Goal: Find specific page/section: Find specific page/section

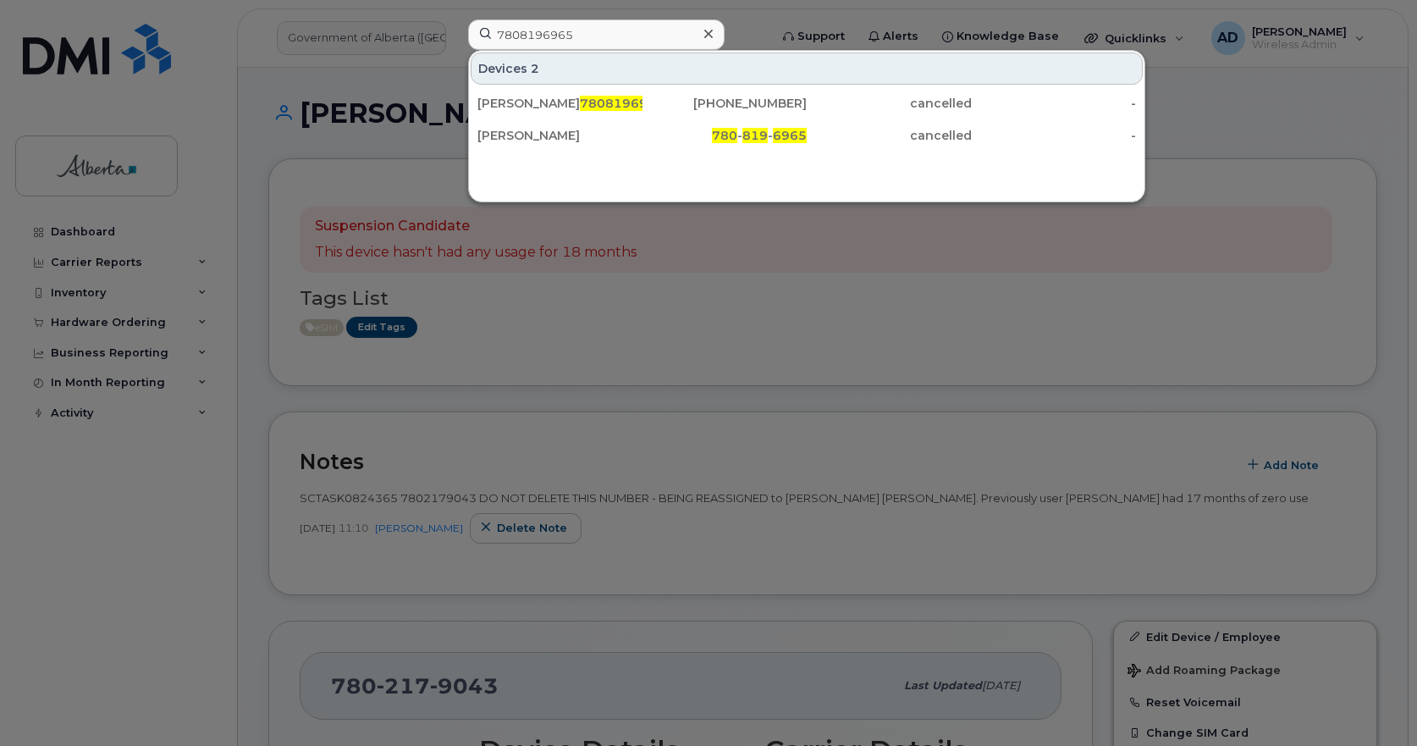
drag, startPoint x: 515, startPoint y: 40, endPoint x: 38, endPoint y: 60, distance: 477.8
click at [455, 57] on div "7808196965 Devices 2 Maurice Trottier 7808196965 780-257-7037 cancelled - Mauri…" at bounding box center [613, 37] width 317 height 37
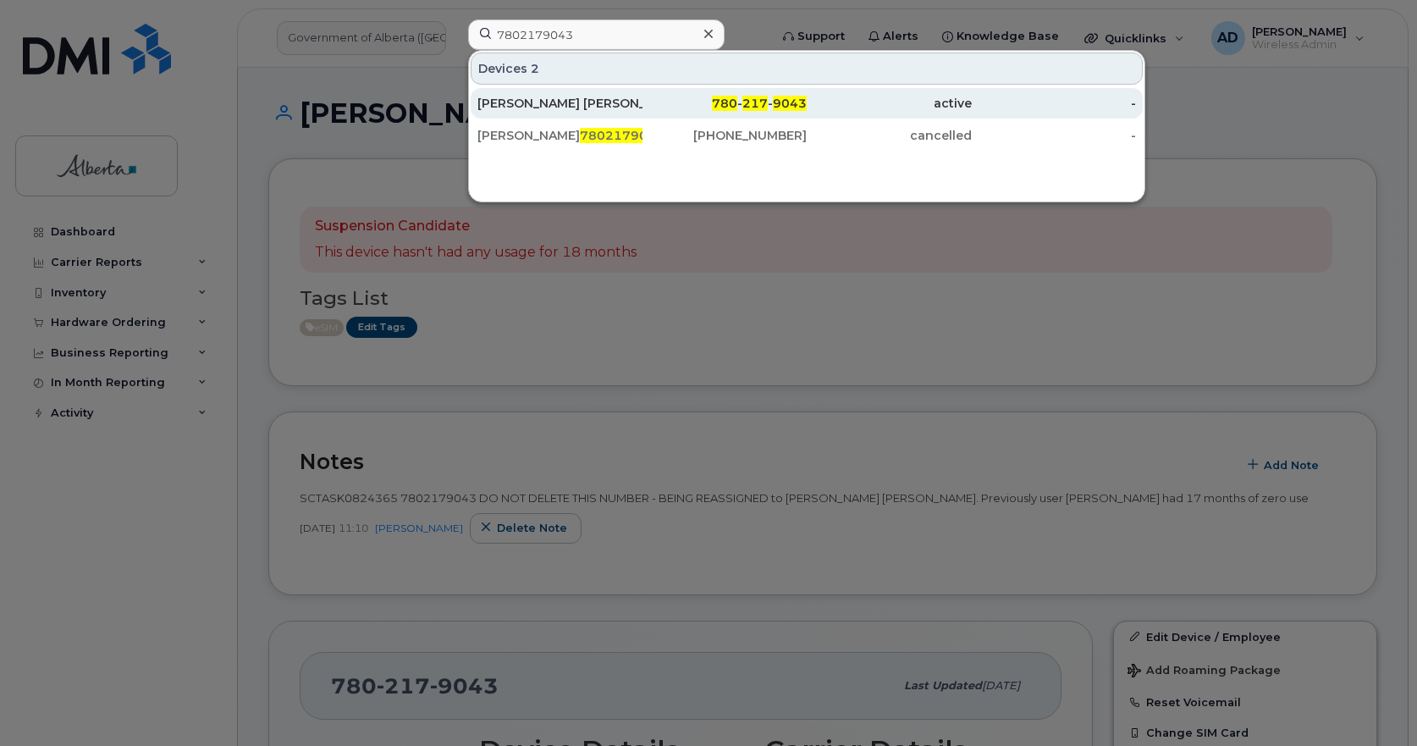
type input "7802179043"
click at [540, 102] on div "Shannon Campbell Requa" at bounding box center [559, 103] width 165 height 17
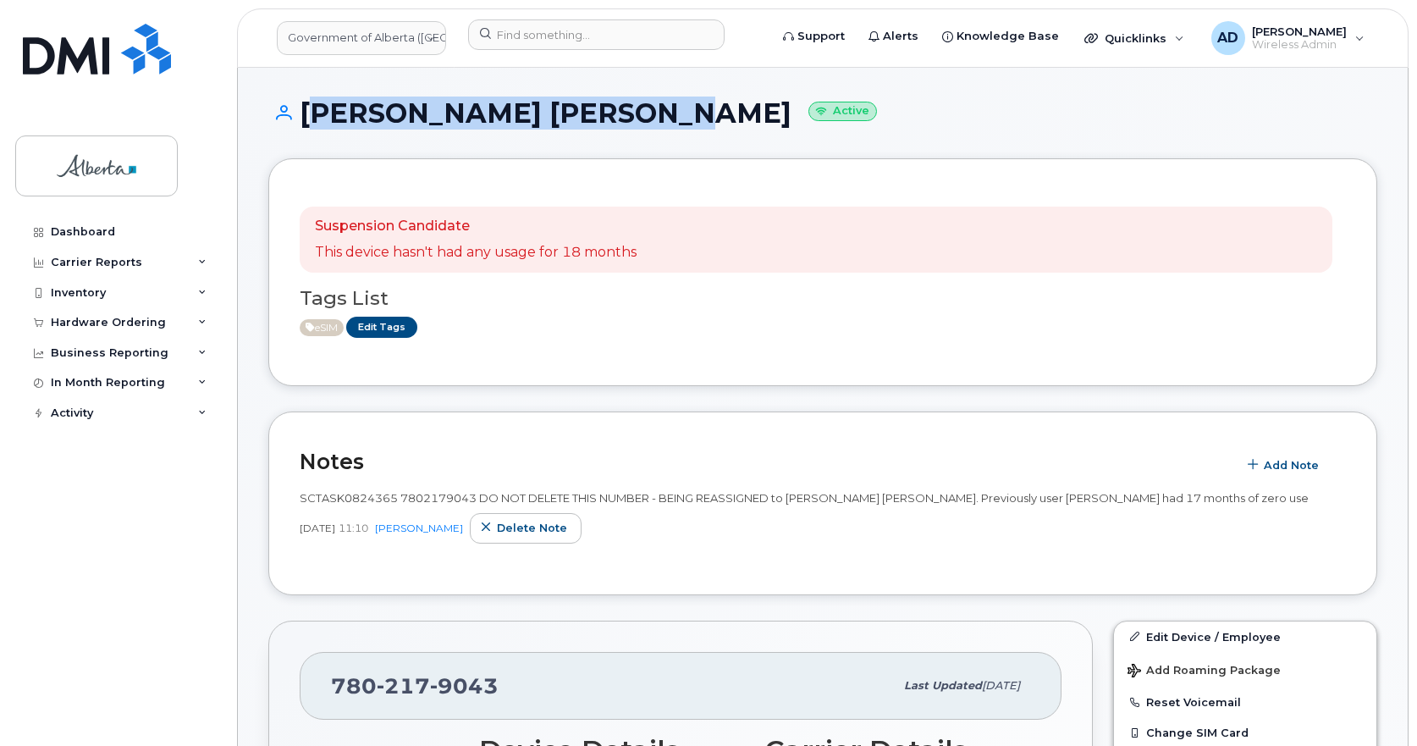
drag, startPoint x: 669, startPoint y: 113, endPoint x: 306, endPoint y: 119, distance: 364.0
click at [306, 119] on h1 "[PERSON_NAME] [PERSON_NAME] Active" at bounding box center [822, 113] width 1109 height 30
click at [510, 113] on h1 "[PERSON_NAME] [PERSON_NAME] Active" at bounding box center [822, 113] width 1109 height 30
drag, startPoint x: 574, startPoint y: 112, endPoint x: 284, endPoint y: 118, distance: 290.4
click at [284, 118] on h1 "[PERSON_NAME] [PERSON_NAME] Active" at bounding box center [822, 113] width 1109 height 30
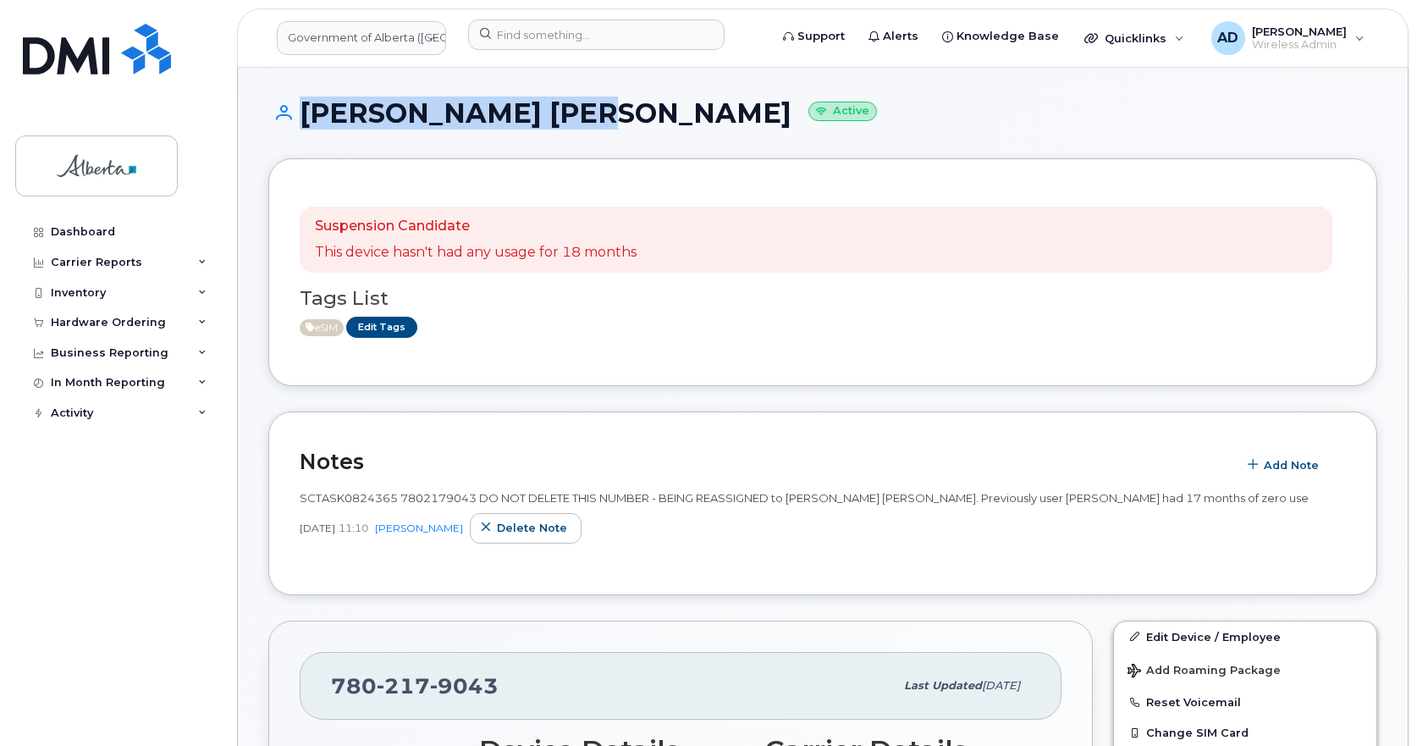
copy h1 "[PERSON_NAME]"
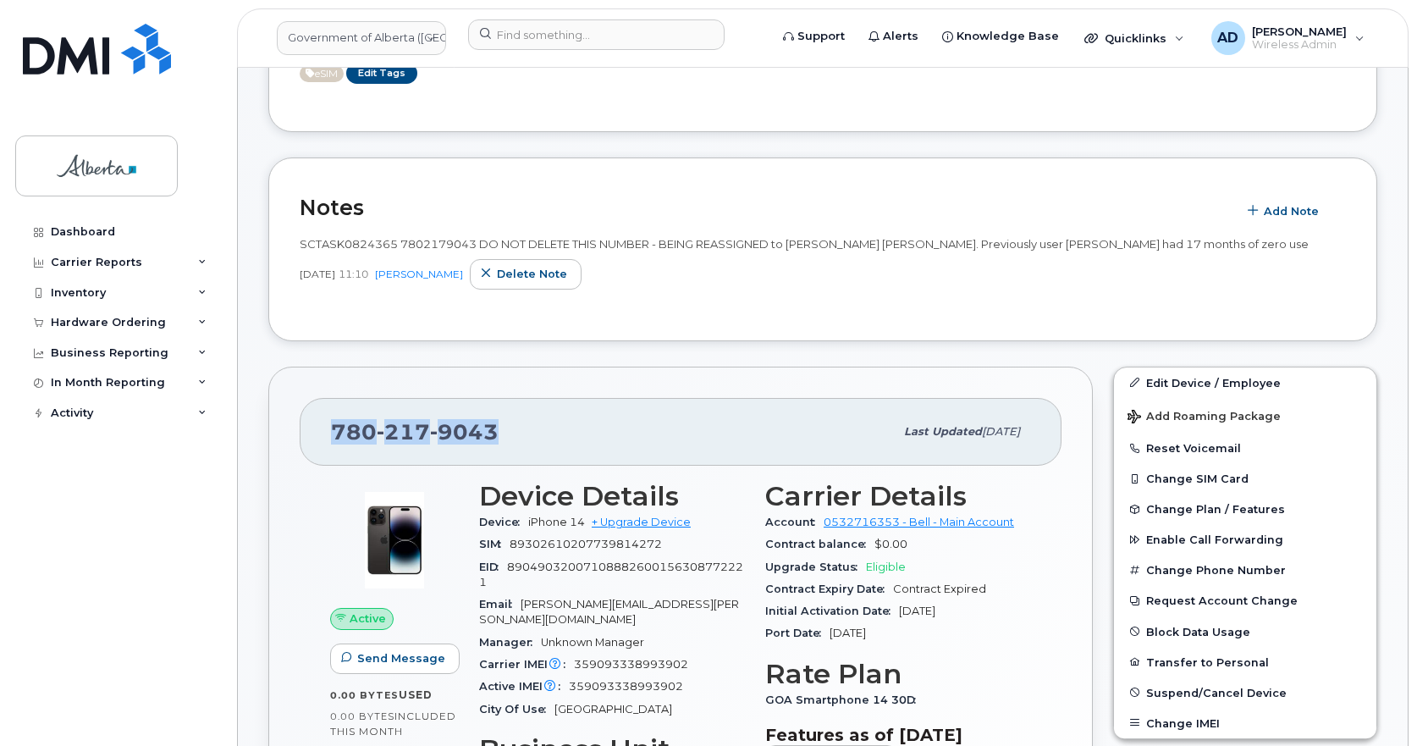
drag, startPoint x: 510, startPoint y: 429, endPoint x: 282, endPoint y: 436, distance: 227.8
click at [282, 436] on div "780 217 9043 Last updated Sep 03, 2025 Active Send Message 0.00 Bytes  used 0.0…" at bounding box center [680, 677] width 824 height 622
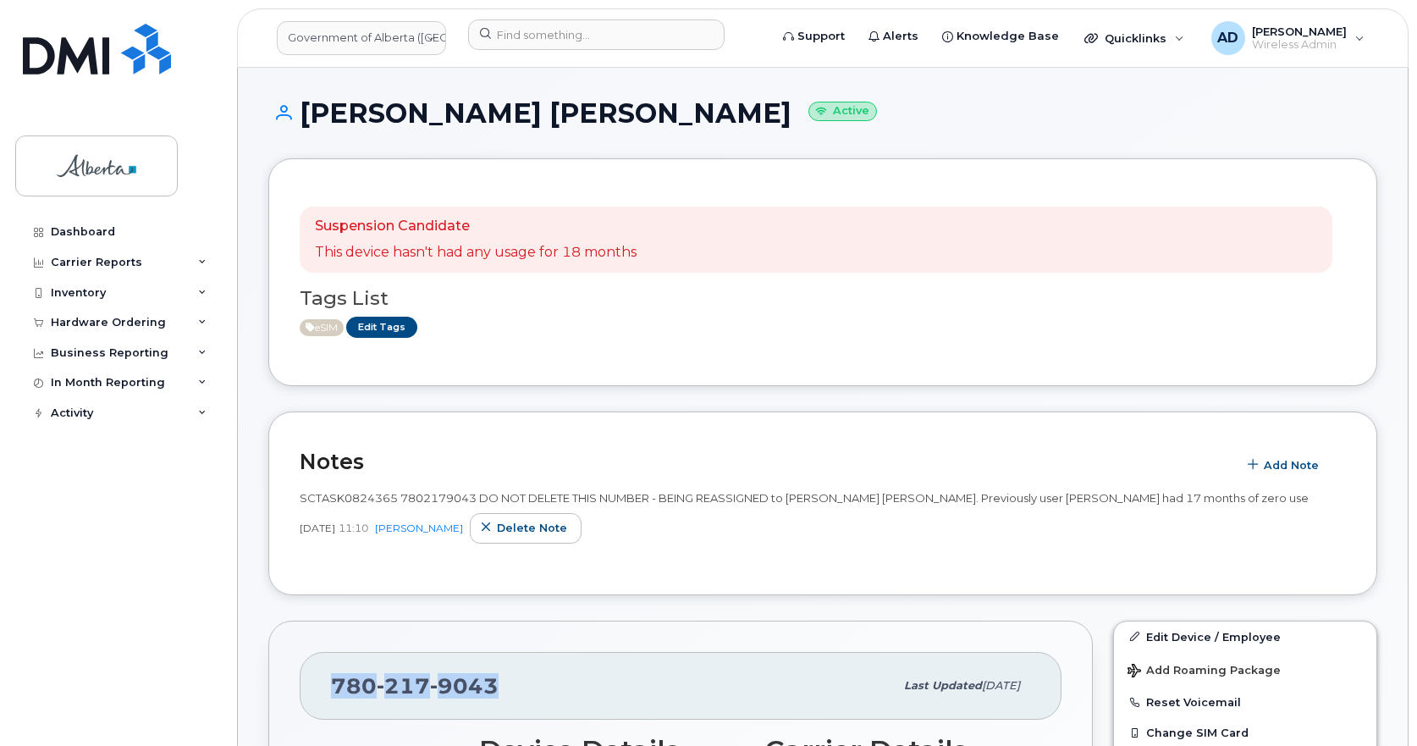
scroll to position [339, 0]
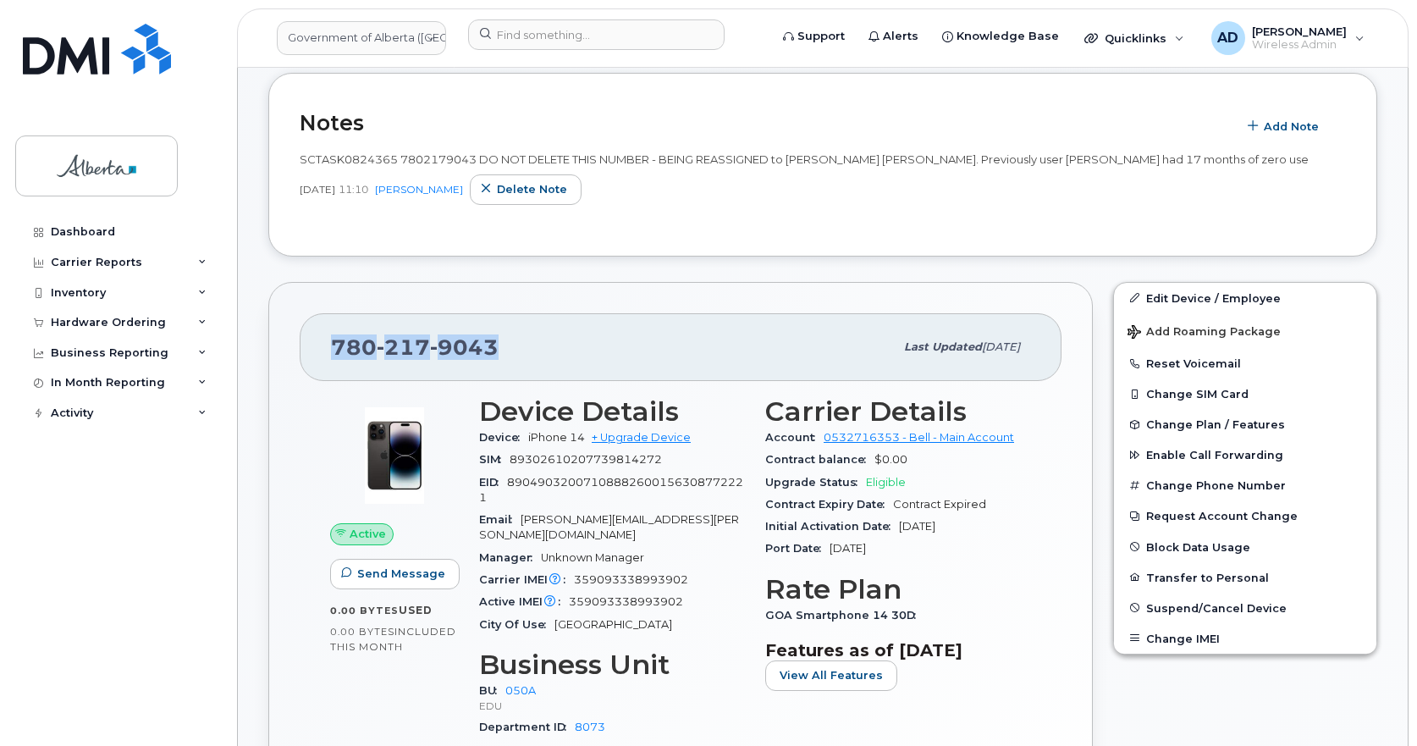
click at [522, 344] on div "780 217 9043" at bounding box center [612, 347] width 563 height 36
drag, startPoint x: 537, startPoint y: 345, endPoint x: 309, endPoint y: 348, distance: 228.5
click at [309, 348] on div "780 217 9043 Last updated Sep 03, 2025" at bounding box center [681, 347] width 762 height 68
click at [325, 328] on div "780 217 9043 Last updated Sep 03, 2025" at bounding box center [681, 347] width 762 height 68
drag, startPoint x: 435, startPoint y: 353, endPoint x: 324, endPoint y: 348, distance: 111.0
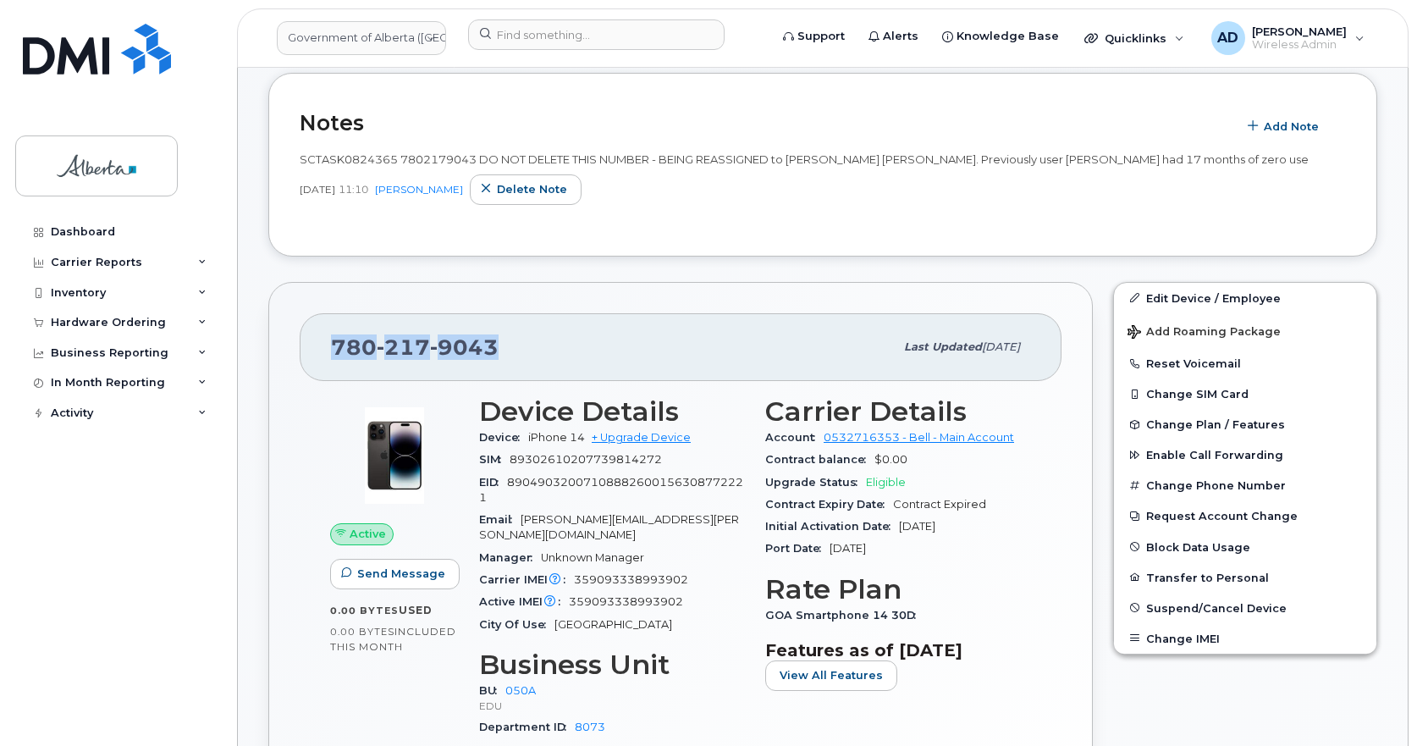
click at [324, 348] on div "780 217 9043 Last updated Sep 03, 2025" at bounding box center [681, 347] width 762 height 68
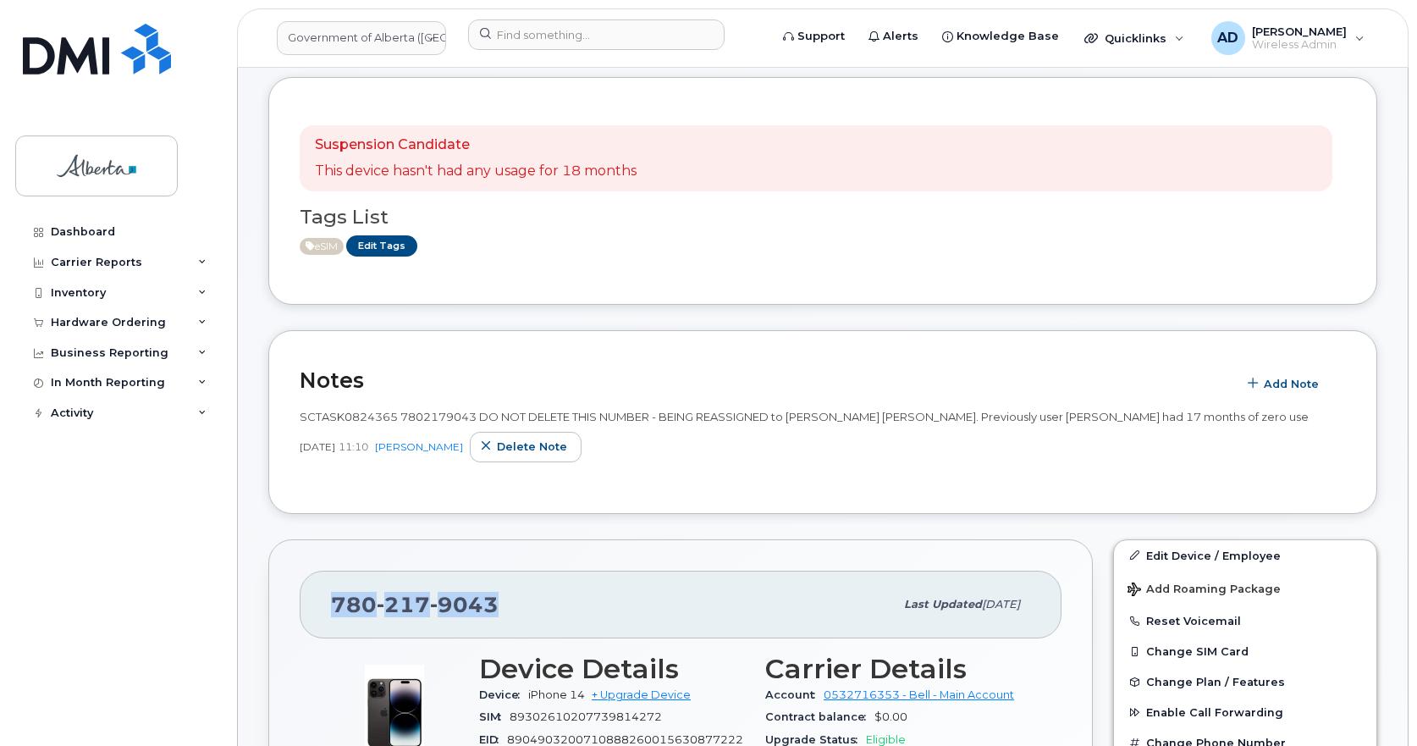
scroll to position [0, 0]
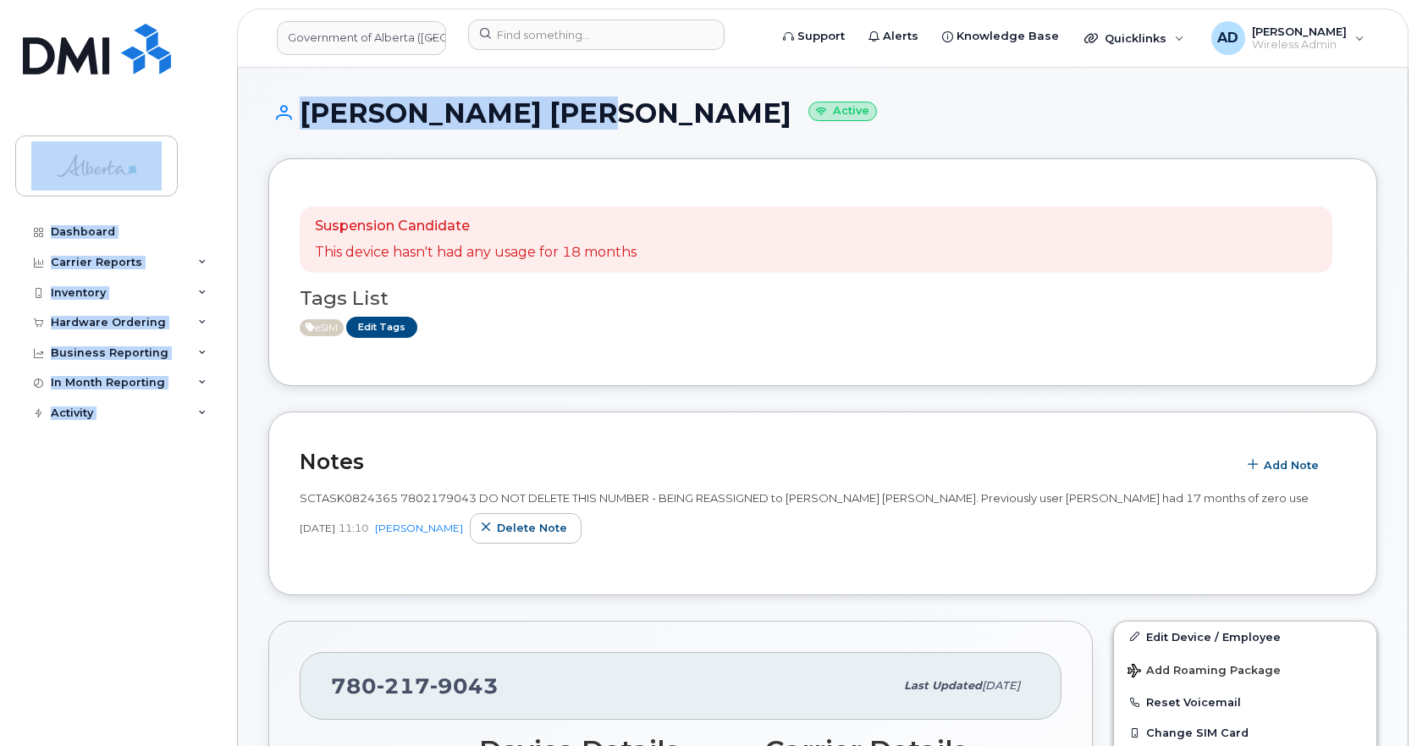
drag, startPoint x: 578, startPoint y: 115, endPoint x: 55, endPoint y: 152, distance: 524.4
drag, startPoint x: 559, startPoint y: 100, endPoint x: 575, endPoint y: 107, distance: 17.8
click at [559, 99] on h1 "[PERSON_NAME] [PERSON_NAME] Active" at bounding box center [822, 113] width 1109 height 30
click at [577, 113] on h1 "[PERSON_NAME] [PERSON_NAME] Active" at bounding box center [822, 113] width 1109 height 30
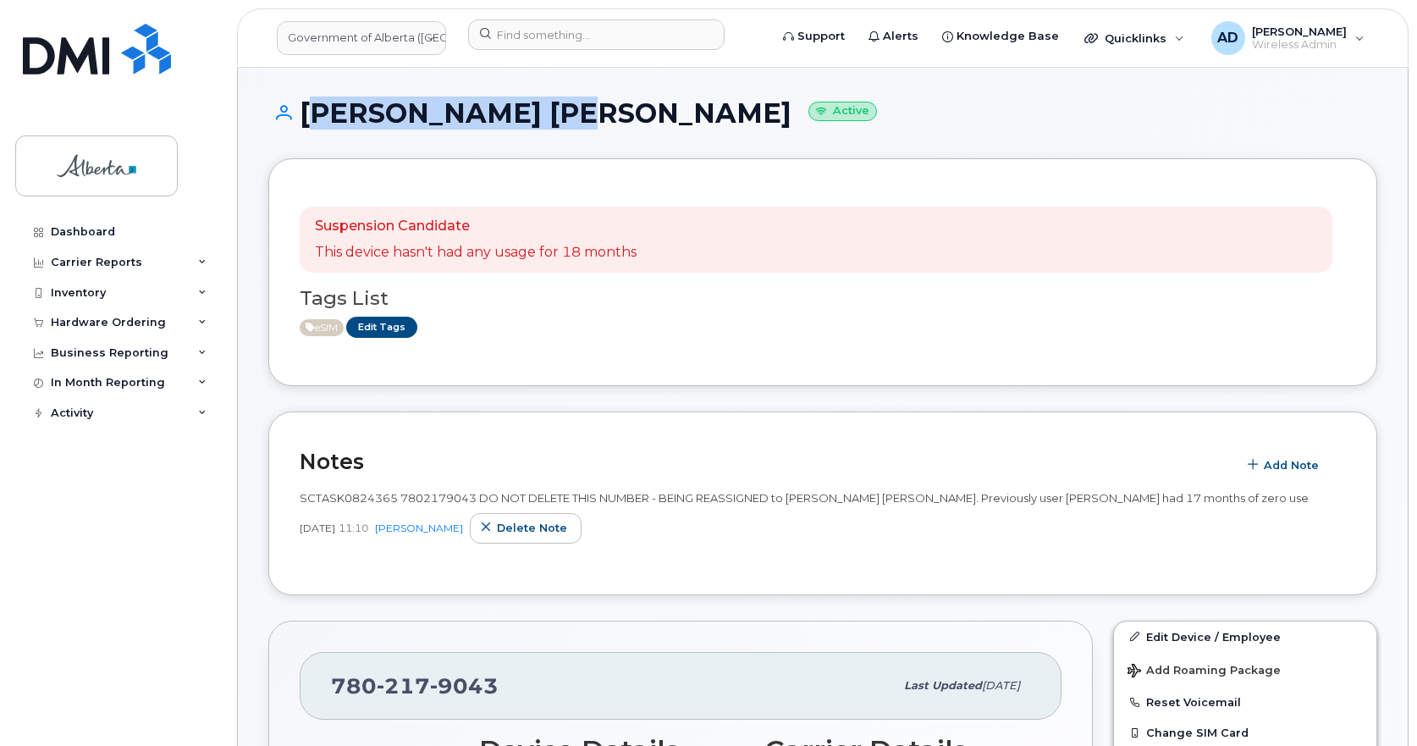
drag, startPoint x: 571, startPoint y: 109, endPoint x: 300, endPoint y: 115, distance: 270.9
click at [300, 115] on h1 "[PERSON_NAME] [PERSON_NAME] Active" at bounding box center [822, 113] width 1109 height 30
click at [295, 499] on div "Notes Add Note SCTASK0824365 7802179043 DO NOT DELETE THIS NUMBER - BEING REASS…" at bounding box center [822, 503] width 1109 height 184
drag, startPoint x: 309, startPoint y: 115, endPoint x: 668, endPoint y: 127, distance: 359.1
click at [668, 127] on h1 "[PERSON_NAME] [PERSON_NAME] Active" at bounding box center [822, 113] width 1109 height 30
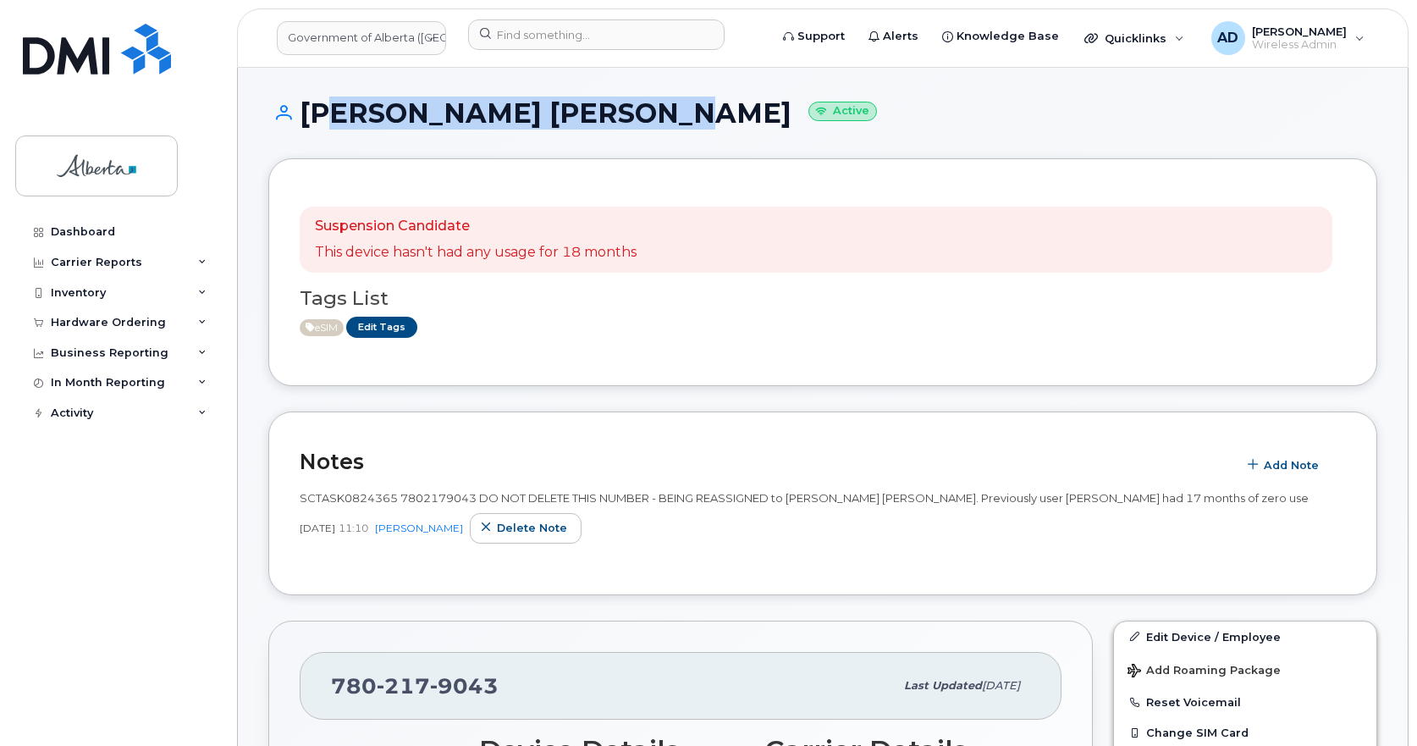
click at [333, 132] on div "[PERSON_NAME] [PERSON_NAME] Active" at bounding box center [822, 128] width 1109 height 60
click at [361, 123] on h1 "[PERSON_NAME] [PERSON_NAME] Active" at bounding box center [822, 113] width 1109 height 30
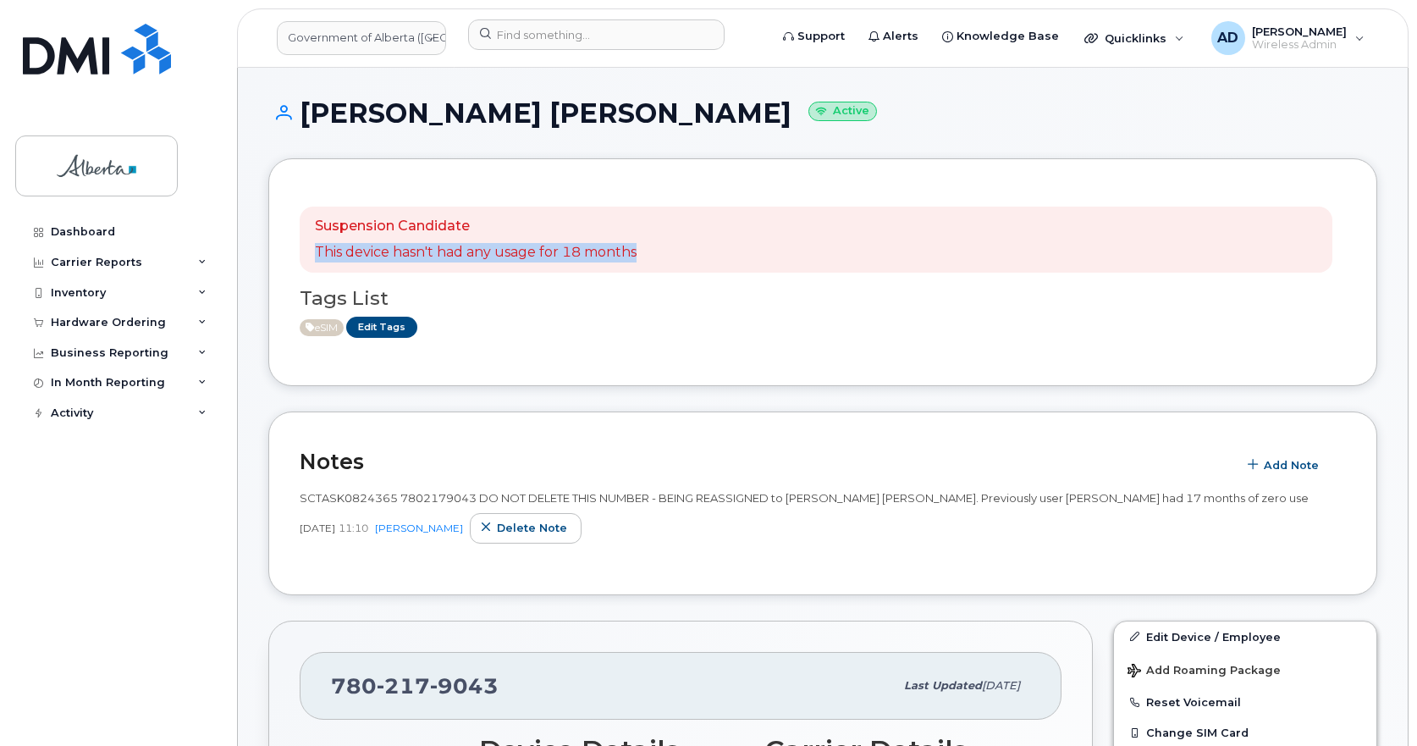
drag, startPoint x: 309, startPoint y: 254, endPoint x: 715, endPoint y: 256, distance: 406.3
click at [715, 256] on div "Suspension Candidate This device hasn't had any usage for 18 months" at bounding box center [816, 240] width 1033 height 66
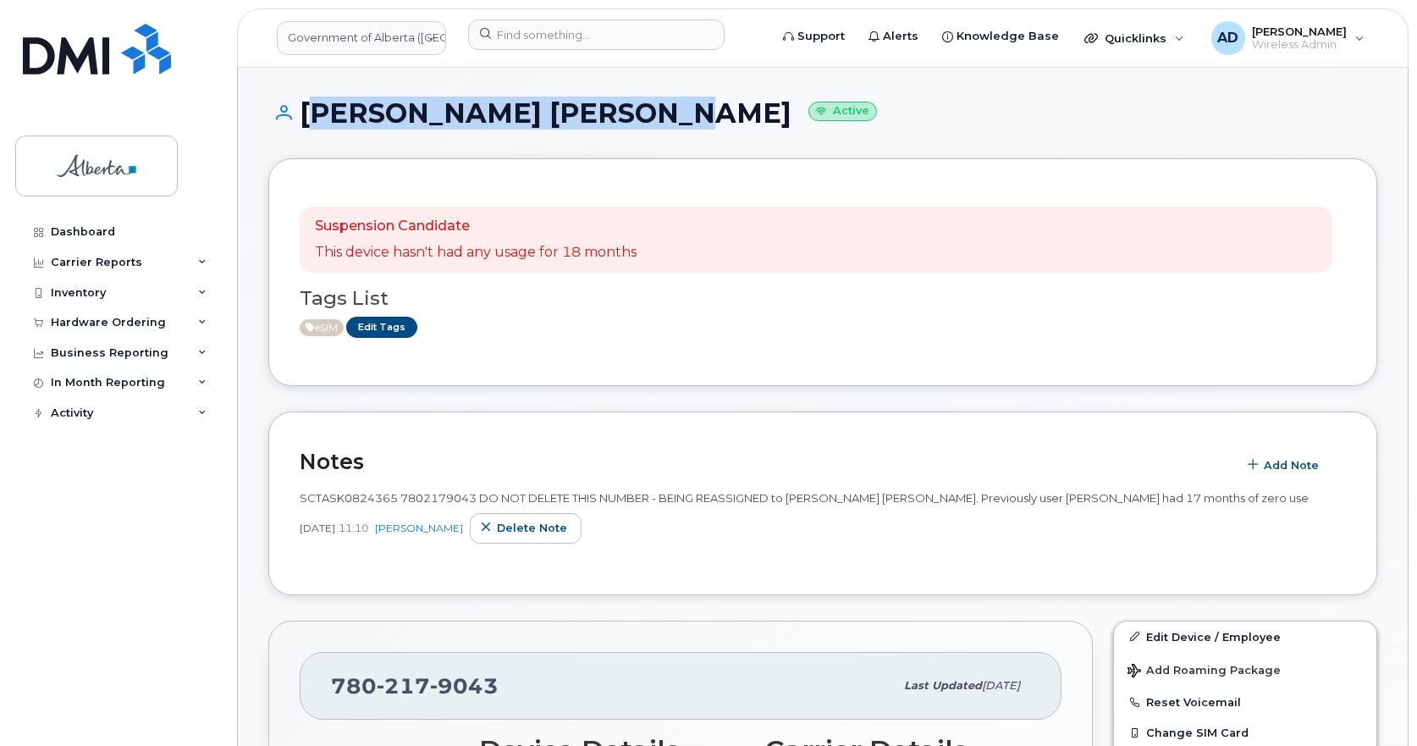
drag, startPoint x: 304, startPoint y: 105, endPoint x: 667, endPoint y: 119, distance: 363.4
click at [667, 119] on h1 "[PERSON_NAME] [PERSON_NAME] Active" at bounding box center [822, 113] width 1109 height 30
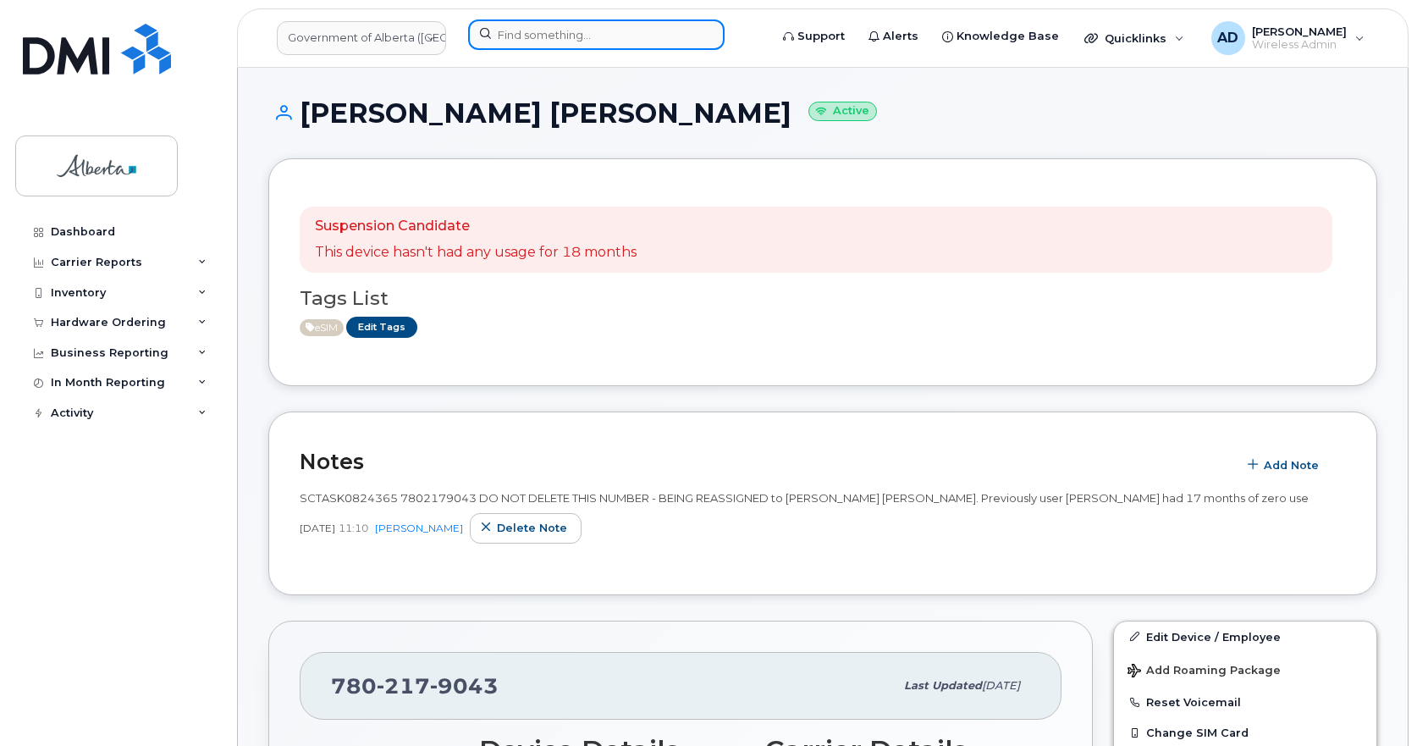
click at [569, 36] on input at bounding box center [596, 34] width 256 height 30
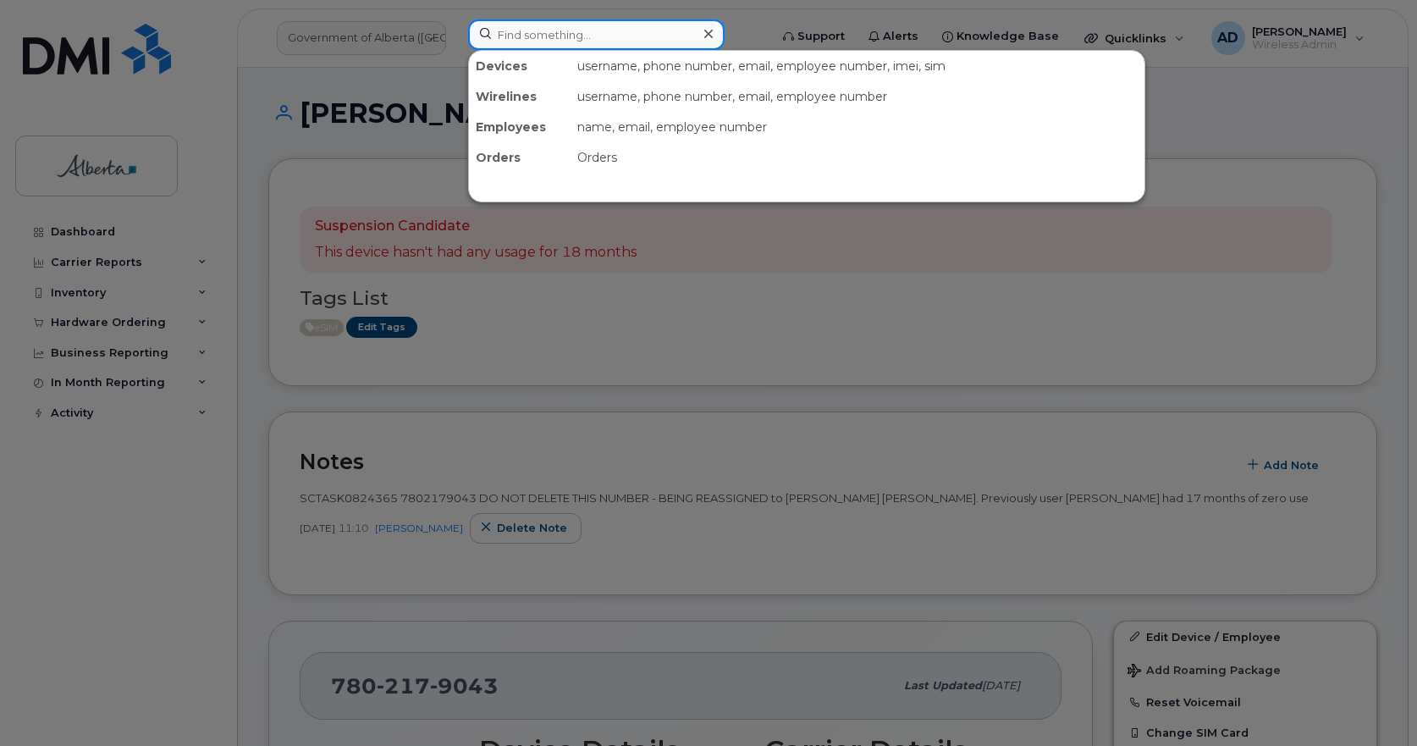
paste input "7802421386"
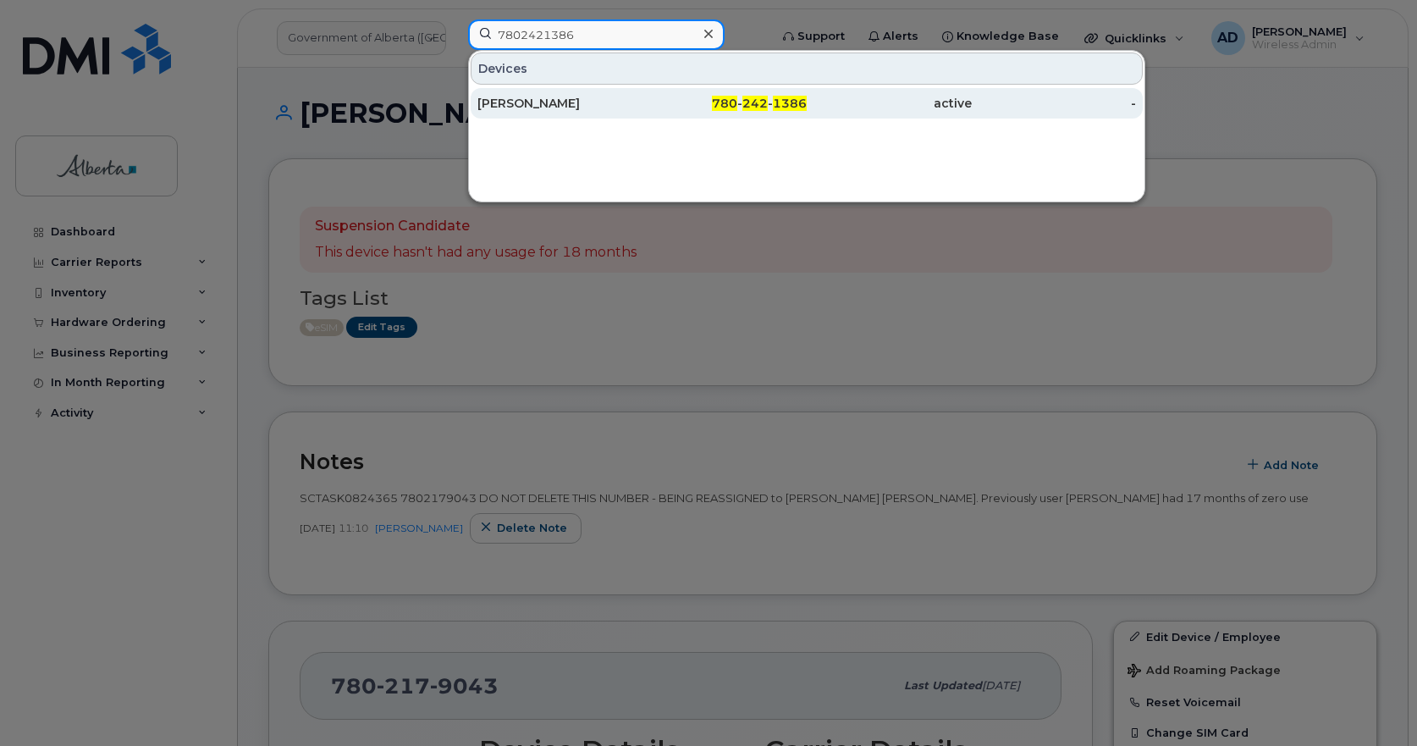
type input "7802421386"
click at [537, 103] on div "Rebecca Edmonds" at bounding box center [559, 103] width 165 height 17
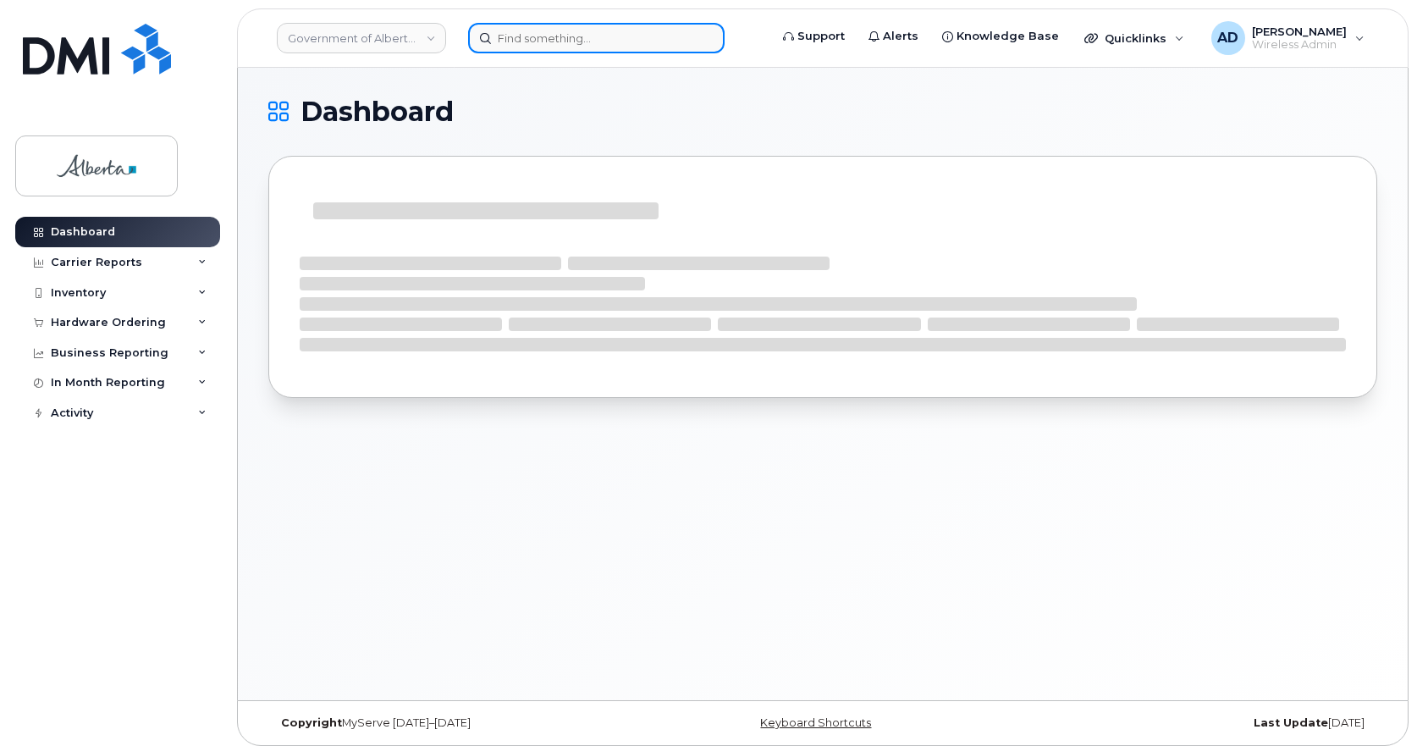
click at [520, 35] on input at bounding box center [596, 38] width 256 height 30
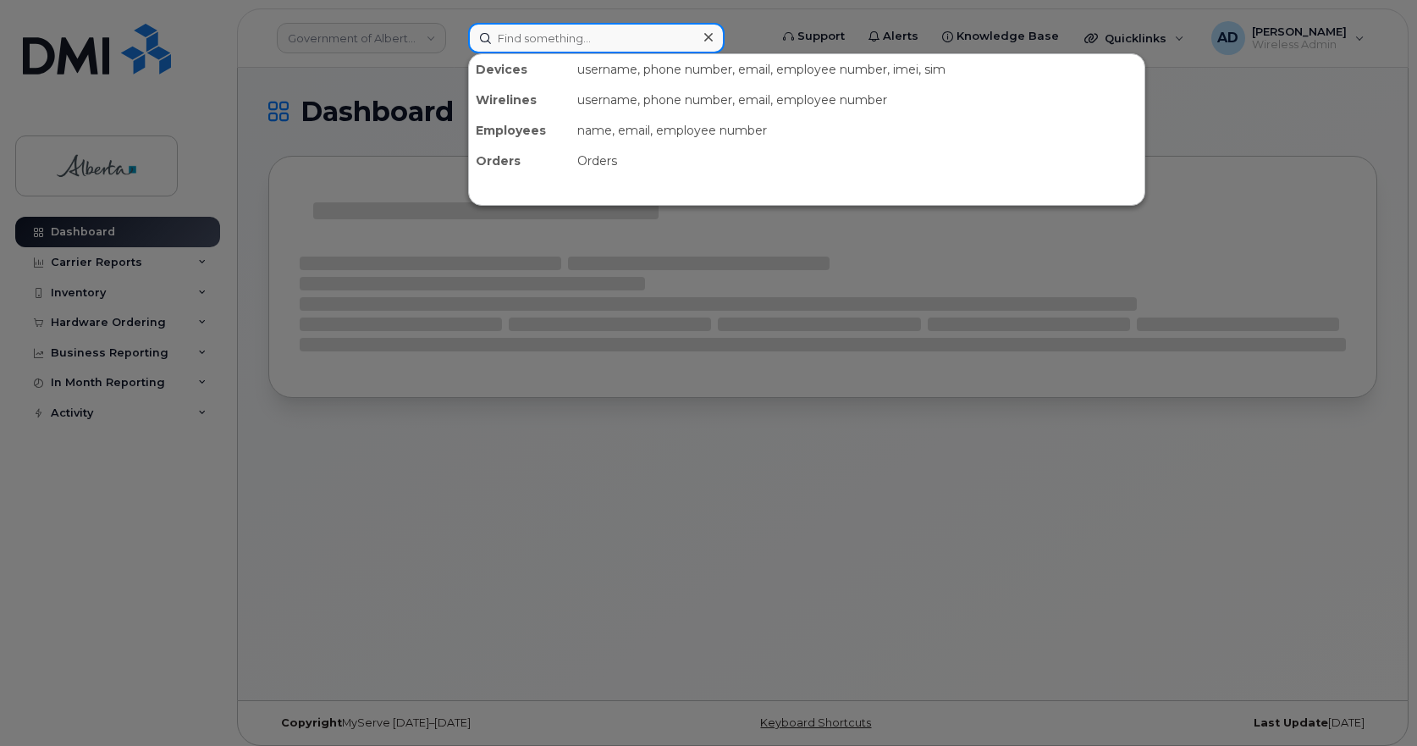
paste input "7802888765"
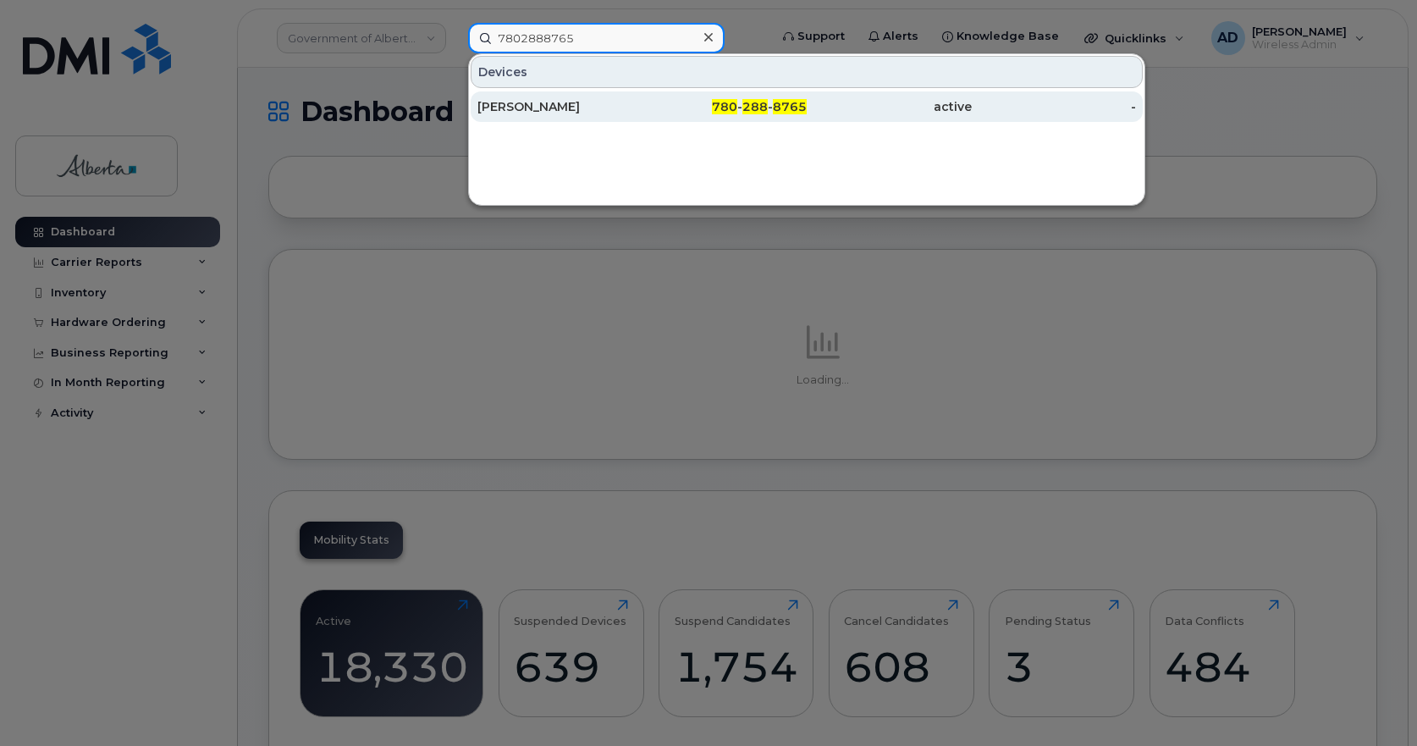
type input "7802888765"
click at [524, 111] on div "[PERSON_NAME]" at bounding box center [559, 106] width 165 height 17
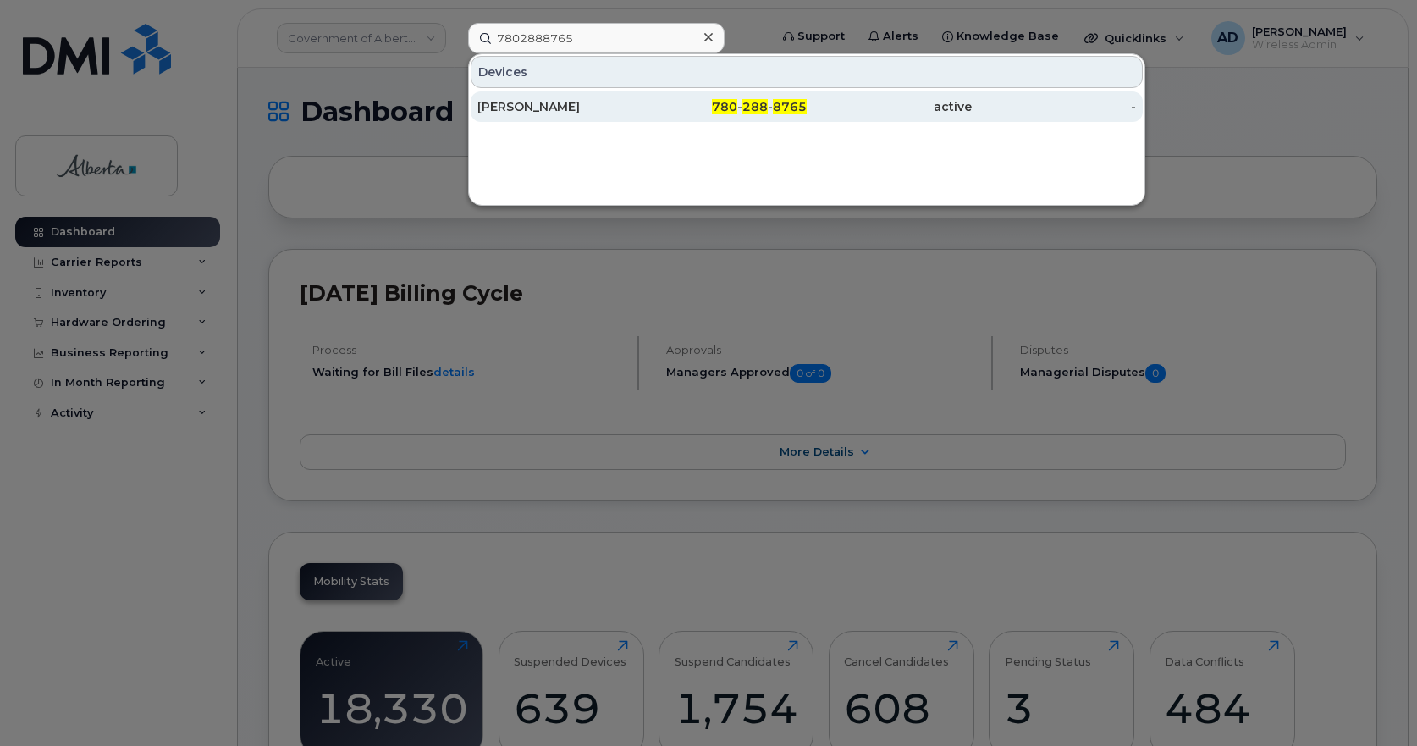
click at [524, 105] on div "[PERSON_NAME]" at bounding box center [559, 106] width 165 height 17
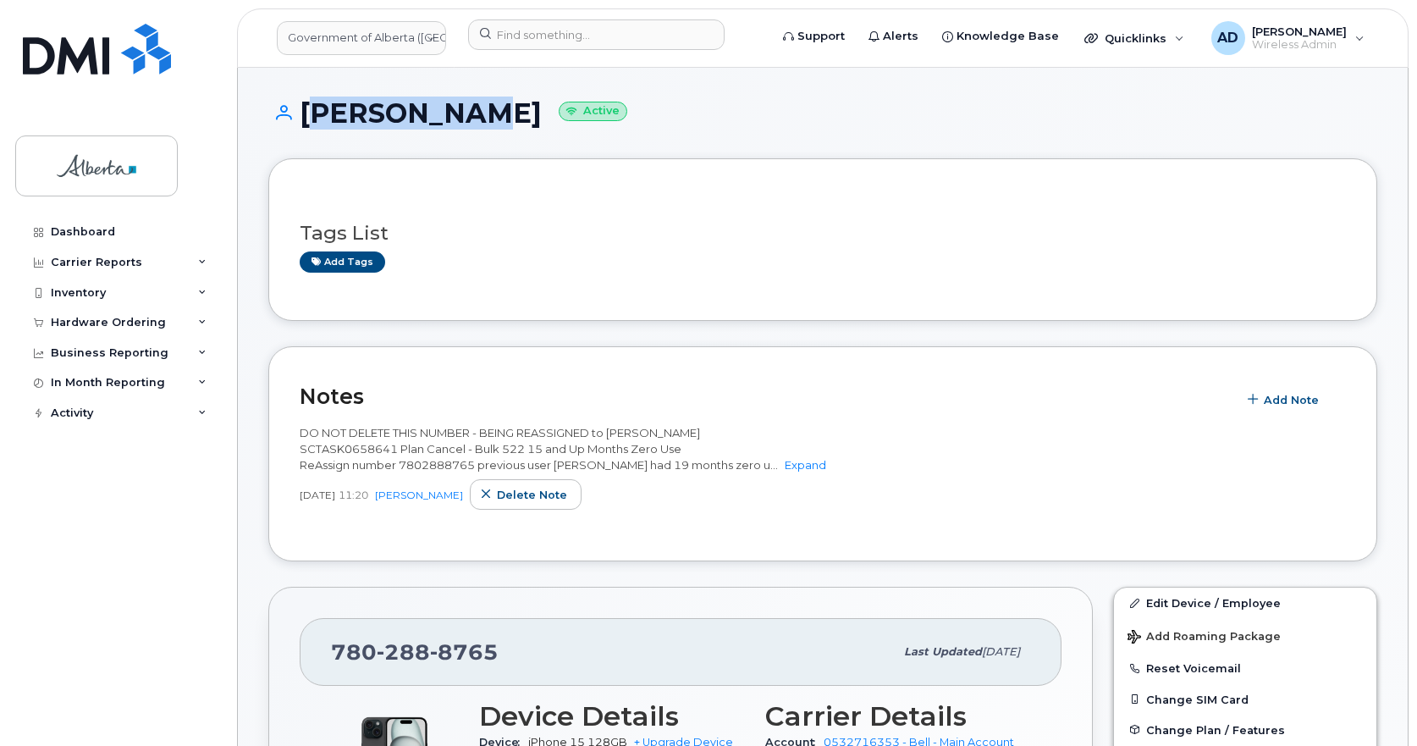
drag, startPoint x: 302, startPoint y: 109, endPoint x: 460, endPoint y: 113, distance: 157.5
click at [460, 113] on h1 "[PERSON_NAME] Active" at bounding box center [822, 113] width 1109 height 30
copy h1 "[PERSON_NAME]"
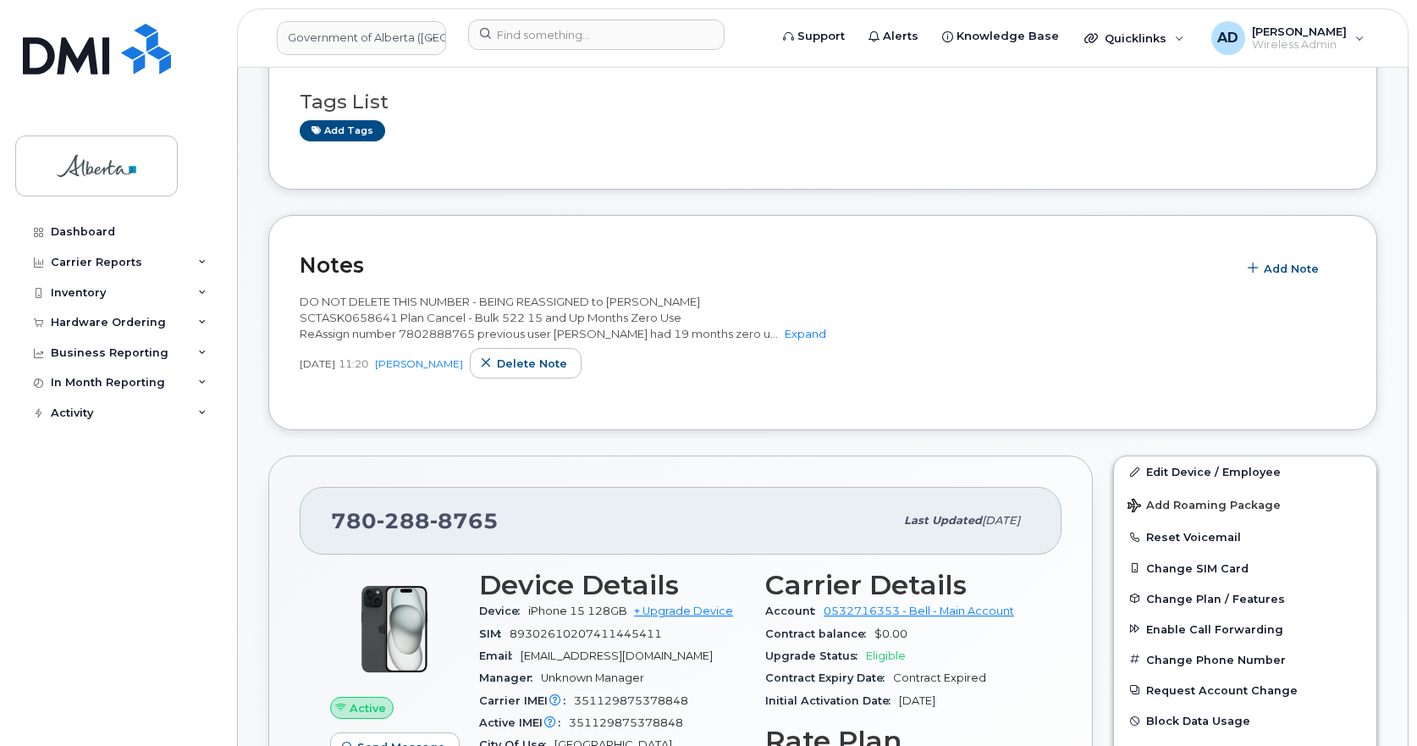
scroll to position [339, 0]
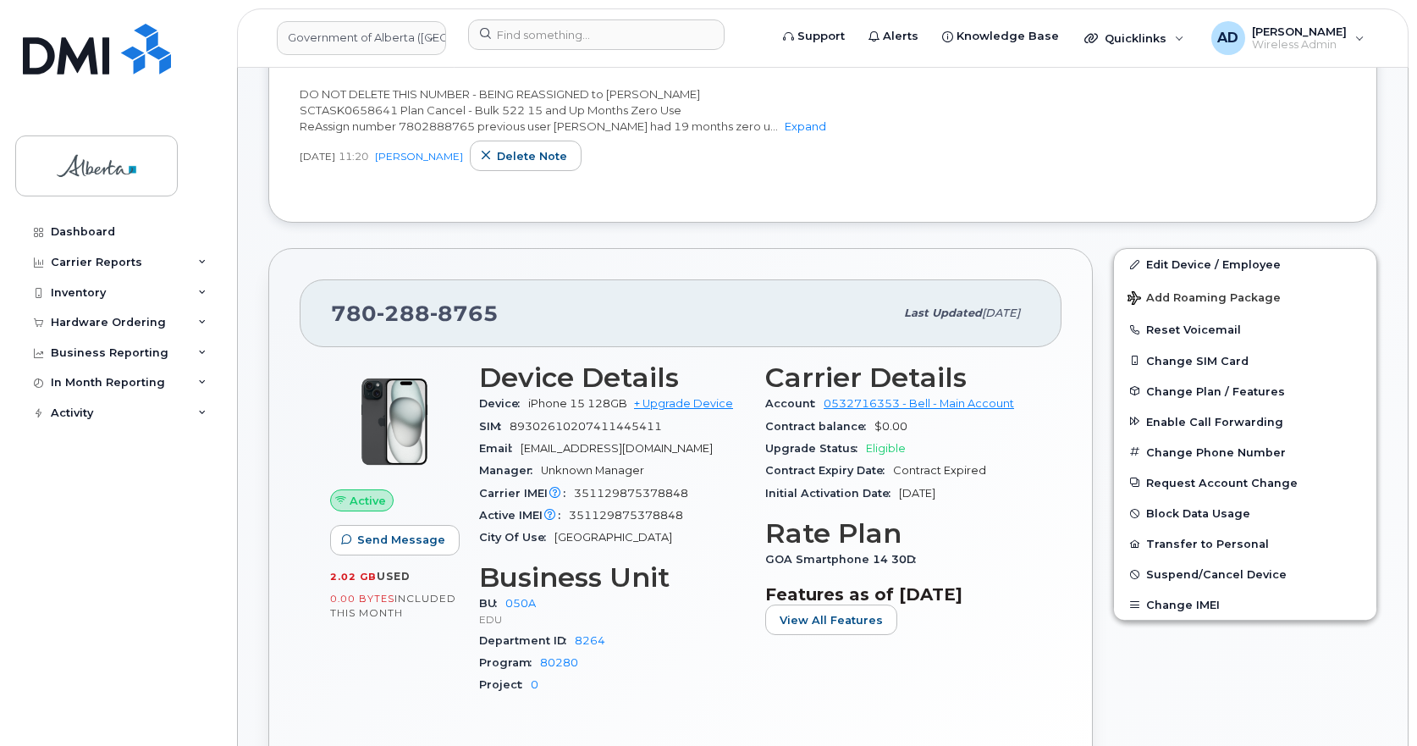
click at [645, 498] on span "351129875378848" at bounding box center [631, 493] width 114 height 13
copy span "351129875378848"
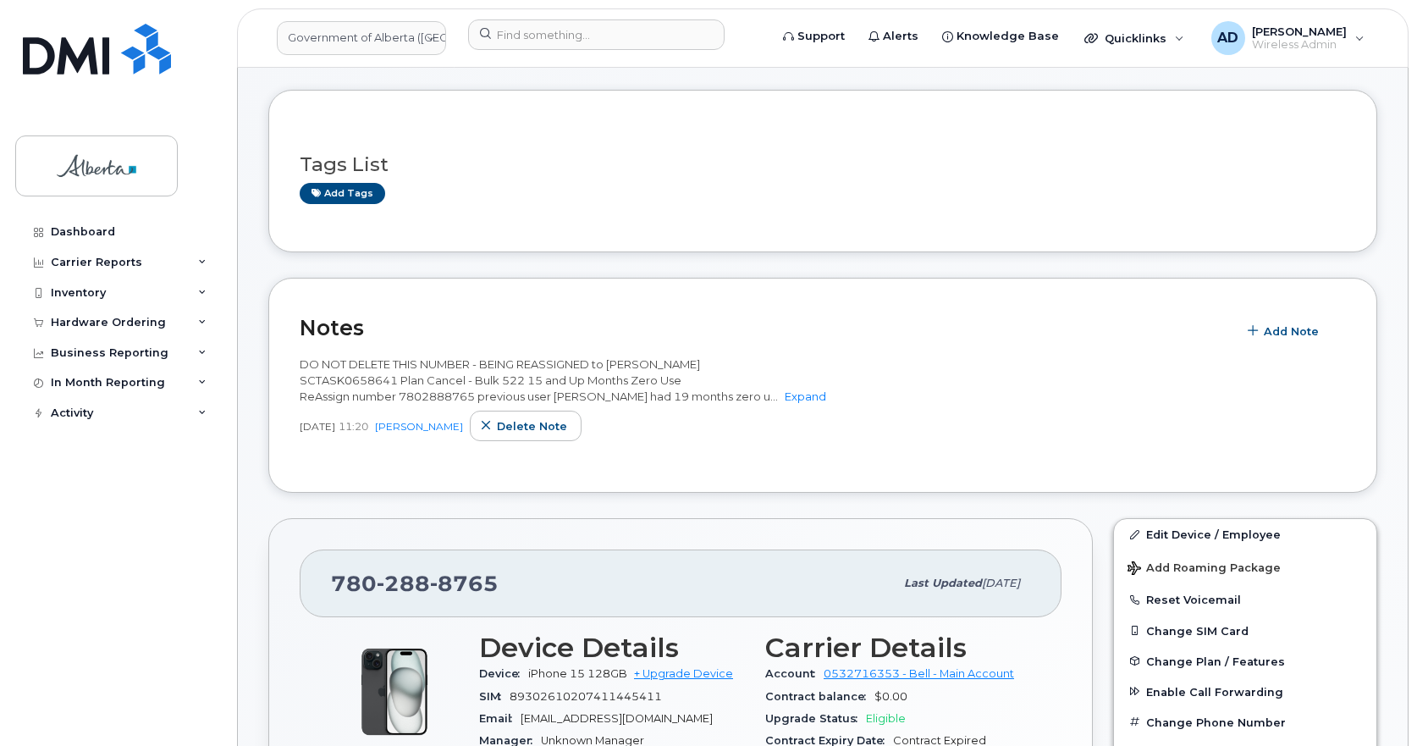
scroll to position [0, 0]
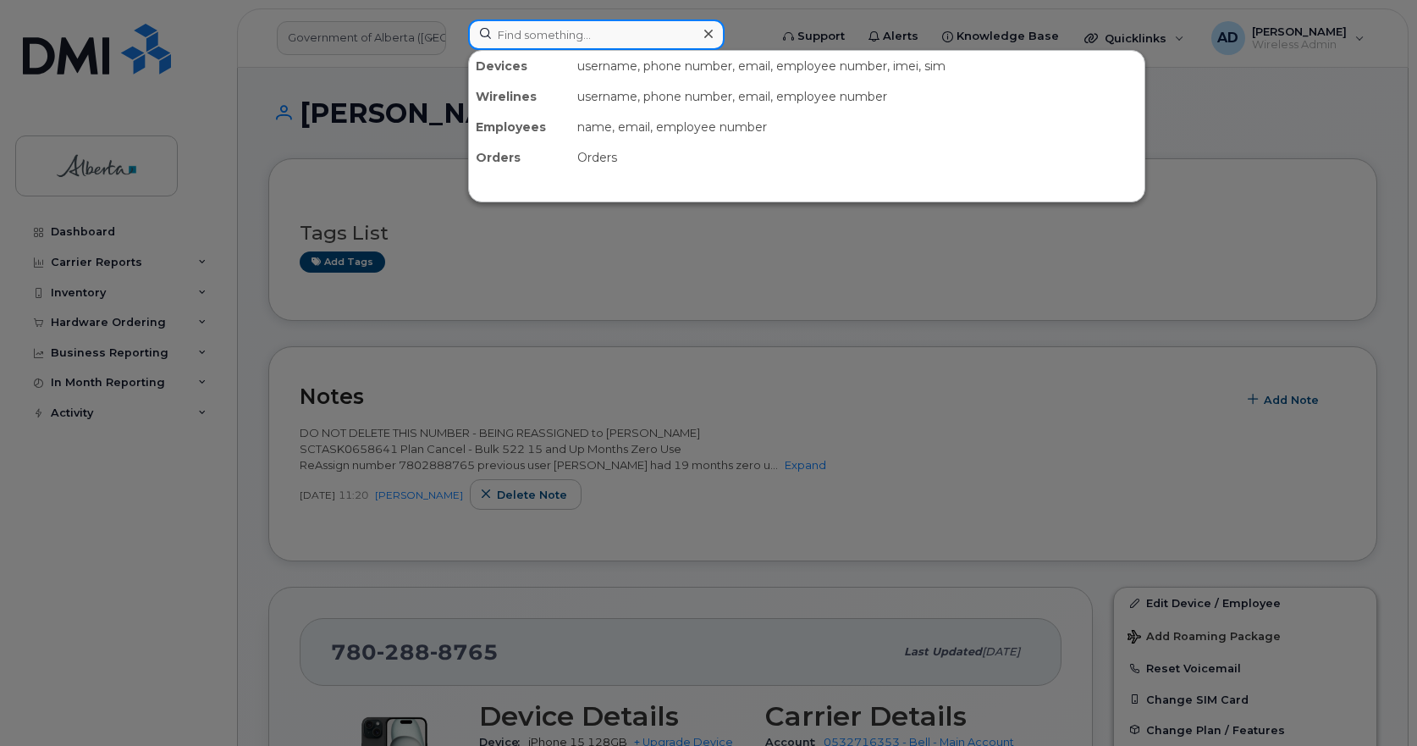
click at [533, 41] on input at bounding box center [596, 34] width 256 height 30
paste input "7802421386"
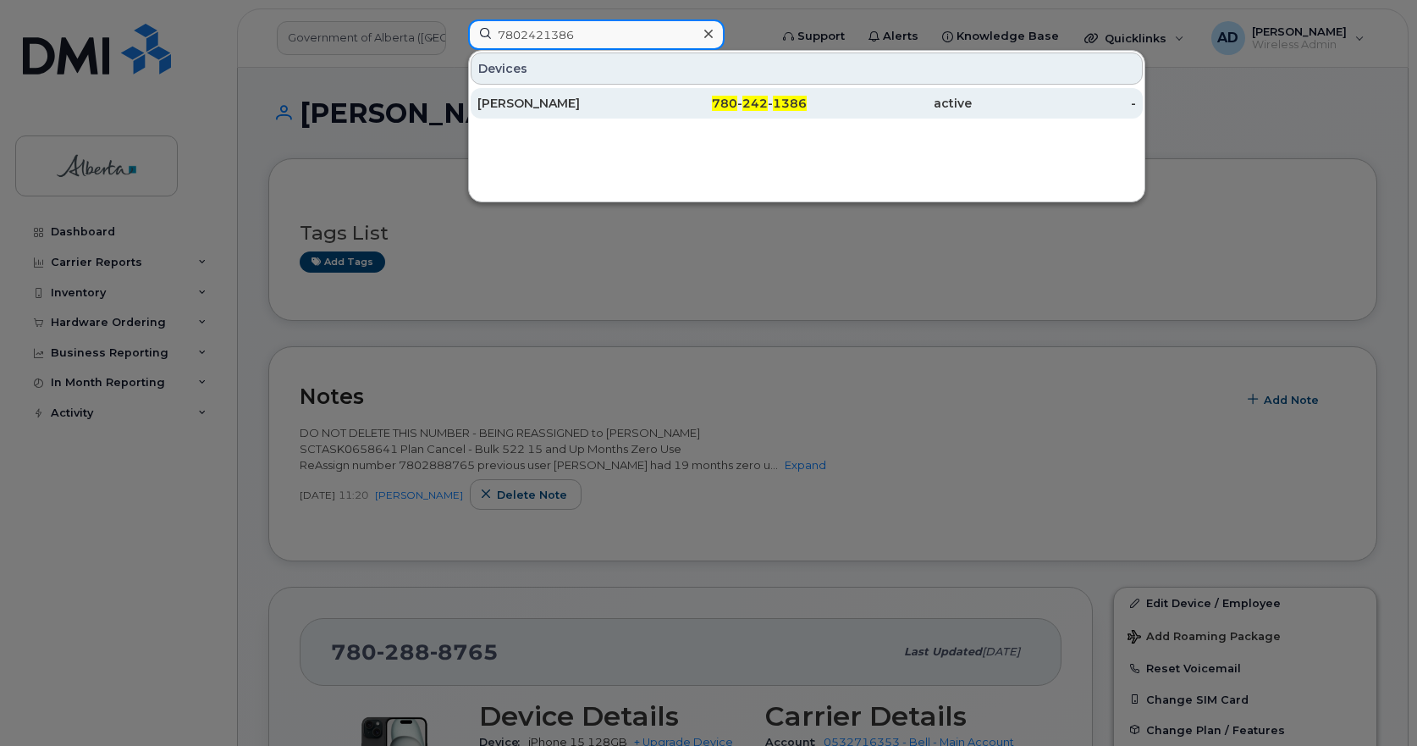
type input "7802421386"
click at [558, 101] on div "[PERSON_NAME]" at bounding box center [559, 103] width 165 height 17
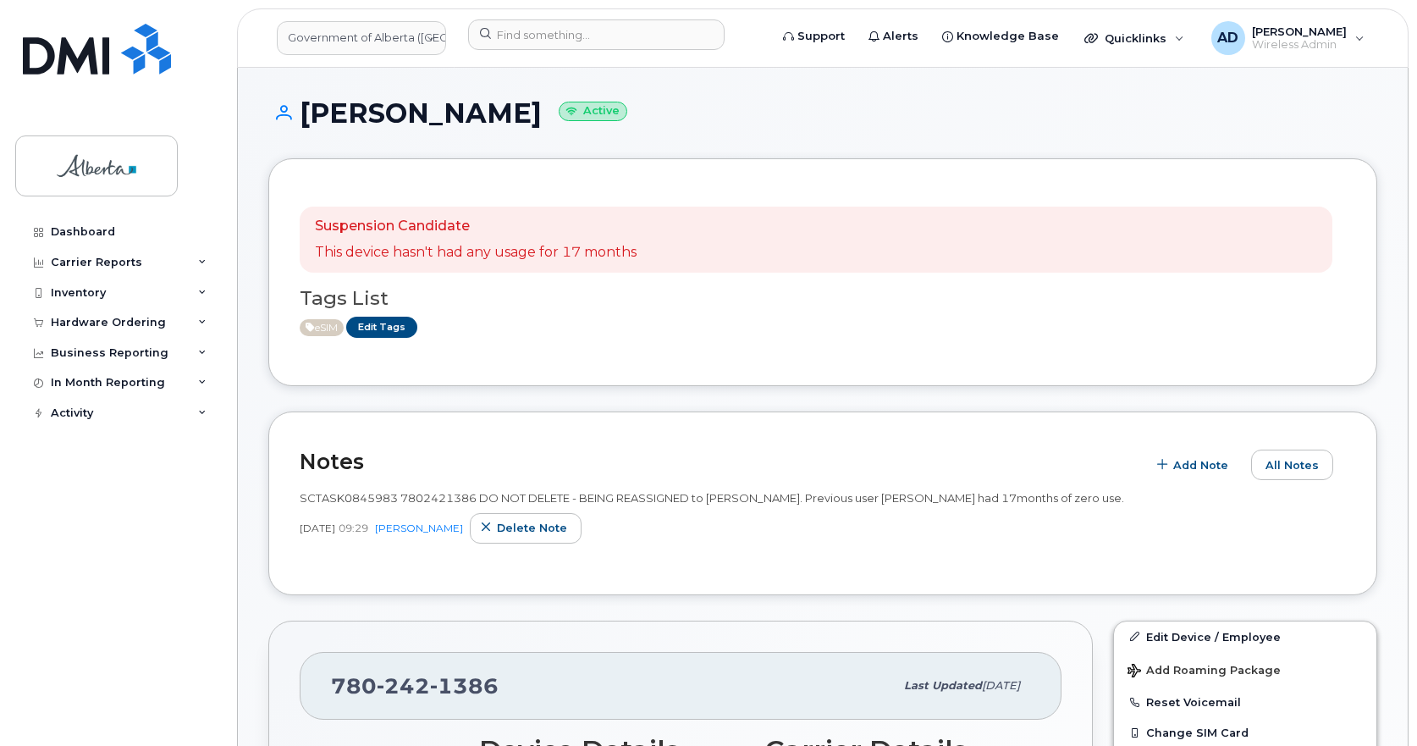
drag, startPoint x: 560, startPoint y: 113, endPoint x: 217, endPoint y: 115, distance: 343.6
drag, startPoint x: 467, startPoint y: 113, endPoint x: 491, endPoint y: 109, distance: 24.1
click at [468, 112] on h1 "Rebecca Edmonds Active" at bounding box center [822, 113] width 1109 height 30
click at [558, 111] on h1 "Rebecca Edmonds Active" at bounding box center [822, 113] width 1109 height 30
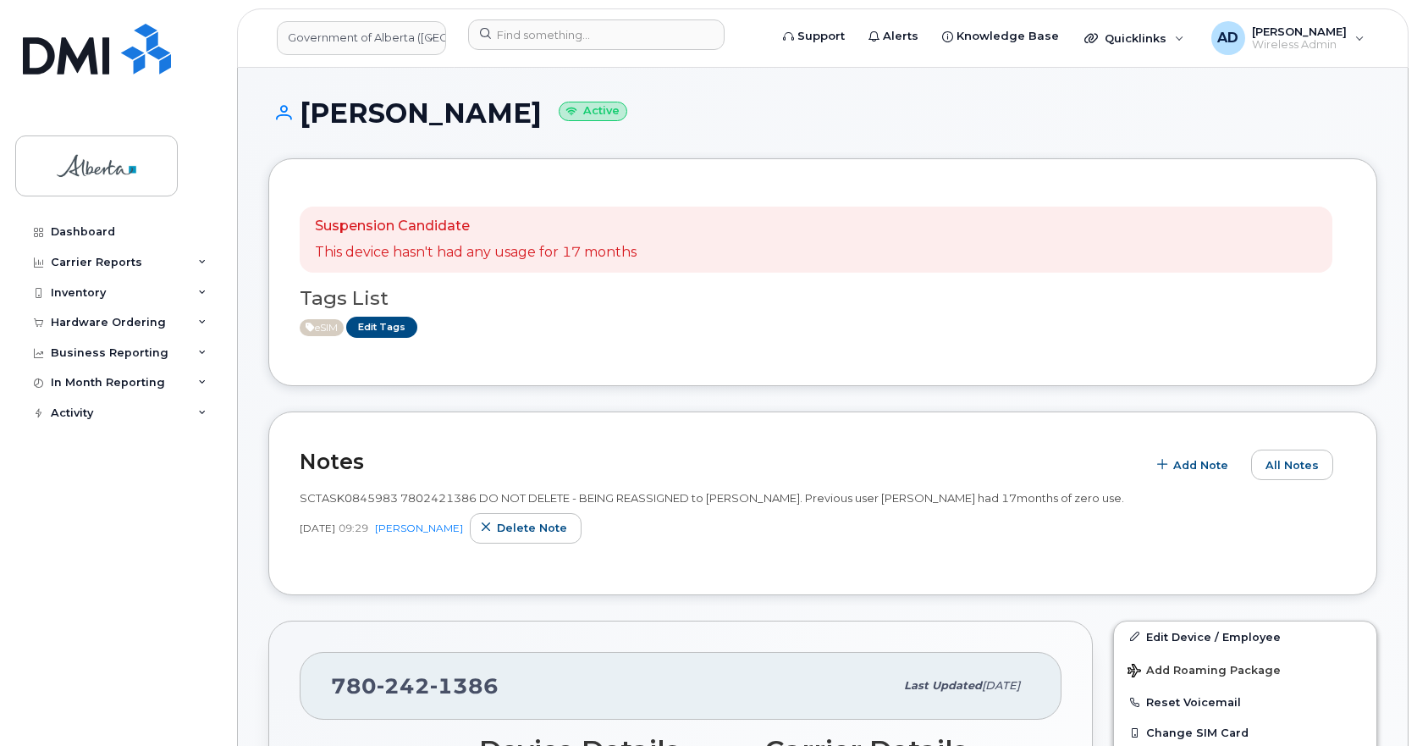
drag, startPoint x: 564, startPoint y: 112, endPoint x: 305, endPoint y: 116, distance: 259.0
click at [305, 116] on h1 "Rebecca Edmonds Active" at bounding box center [822, 113] width 1109 height 30
copy h1 "[PERSON_NAME]"
click at [565, 43] on input at bounding box center [596, 34] width 256 height 30
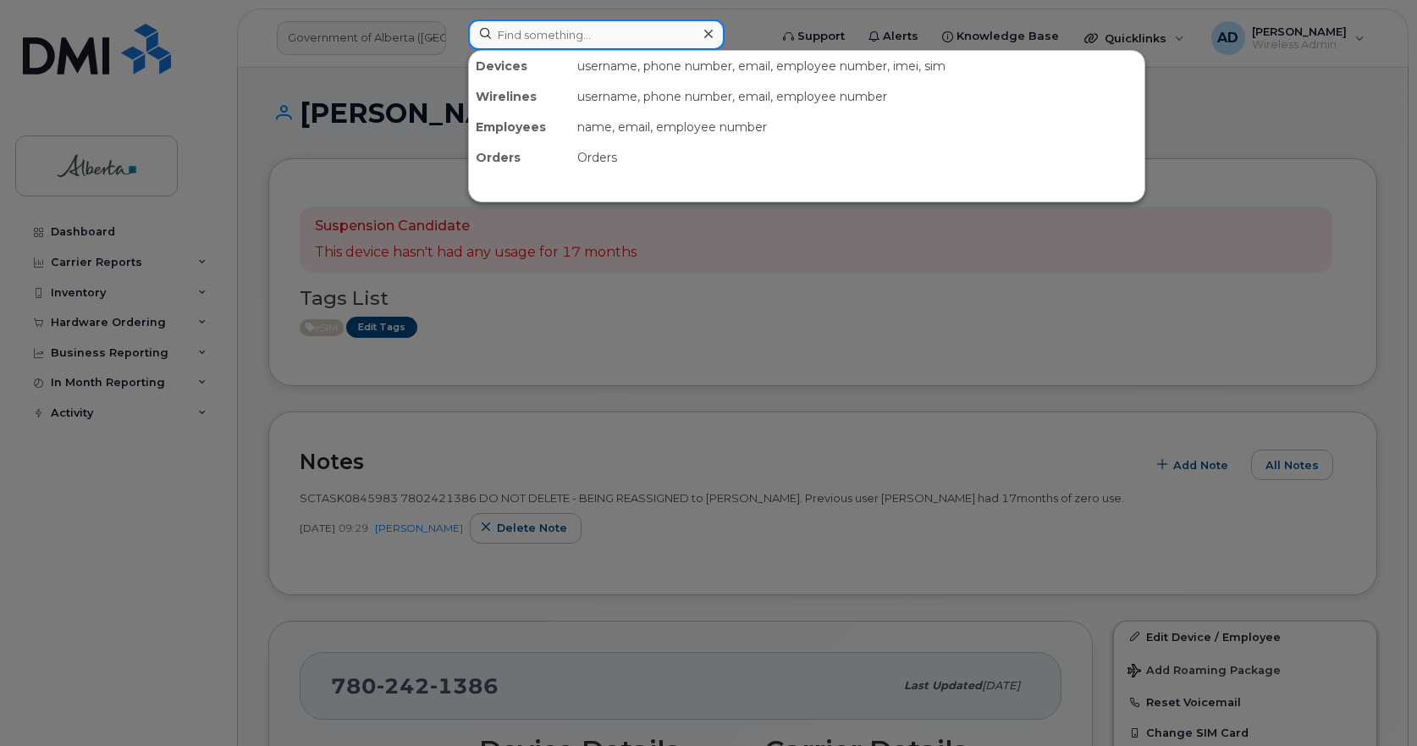
paste input "[PERSON_NAME]"
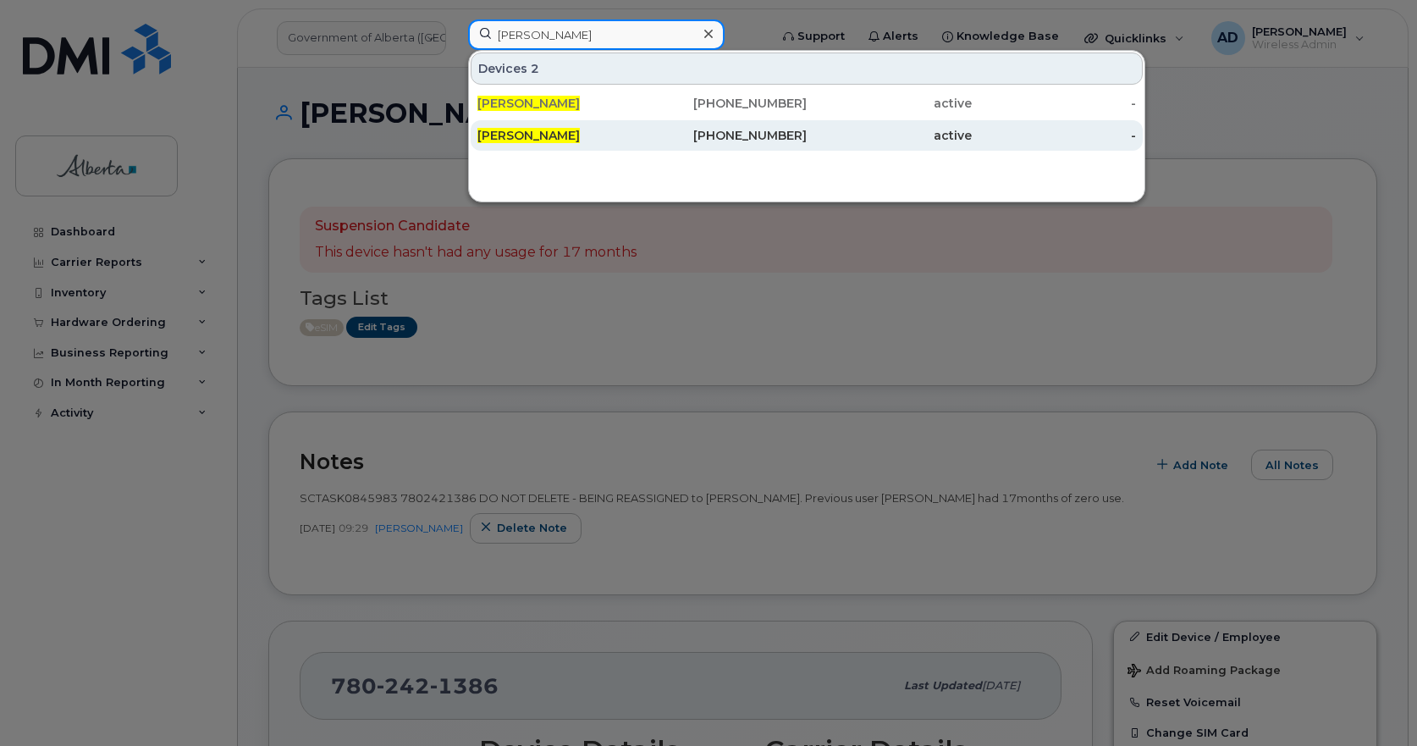
type input "[PERSON_NAME]"
click at [795, 135] on div "780-235-2498" at bounding box center [724, 135] width 165 height 17
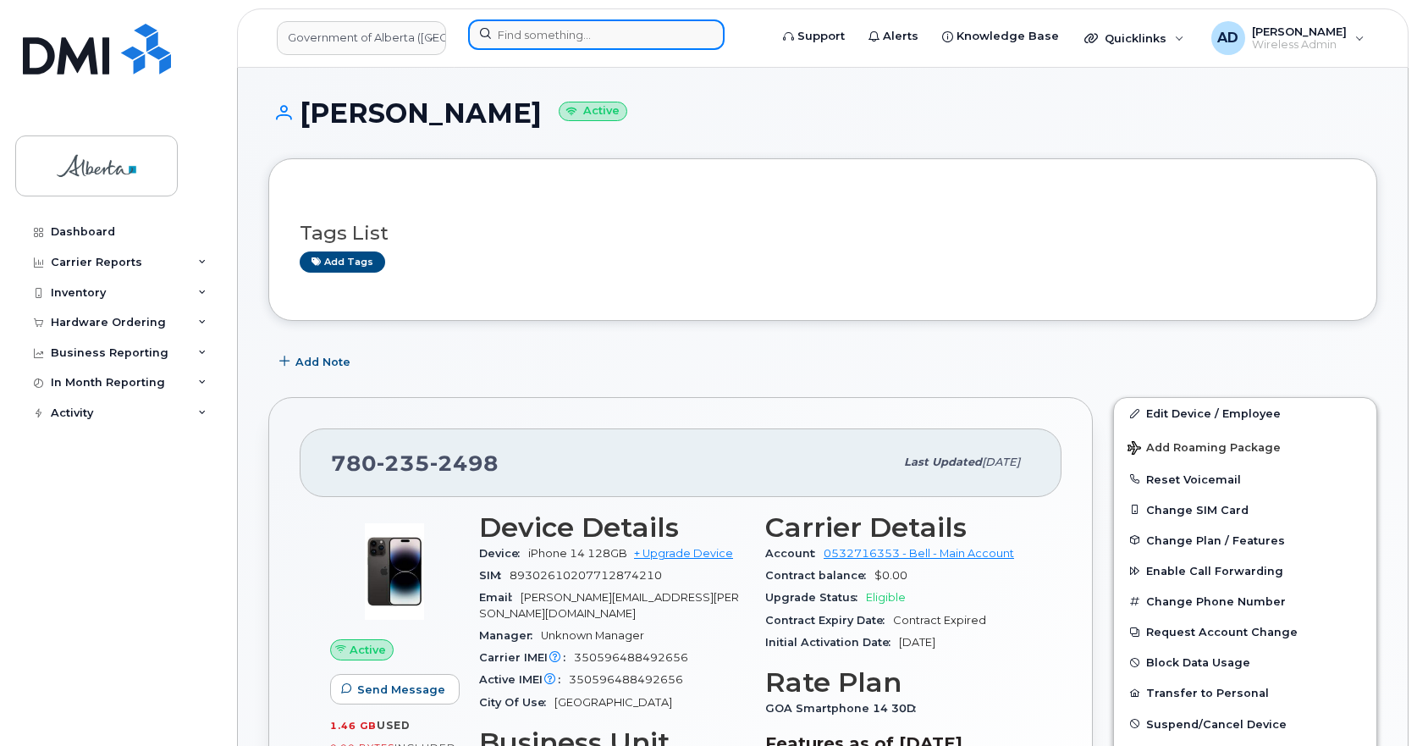
click at [537, 41] on input at bounding box center [596, 34] width 256 height 30
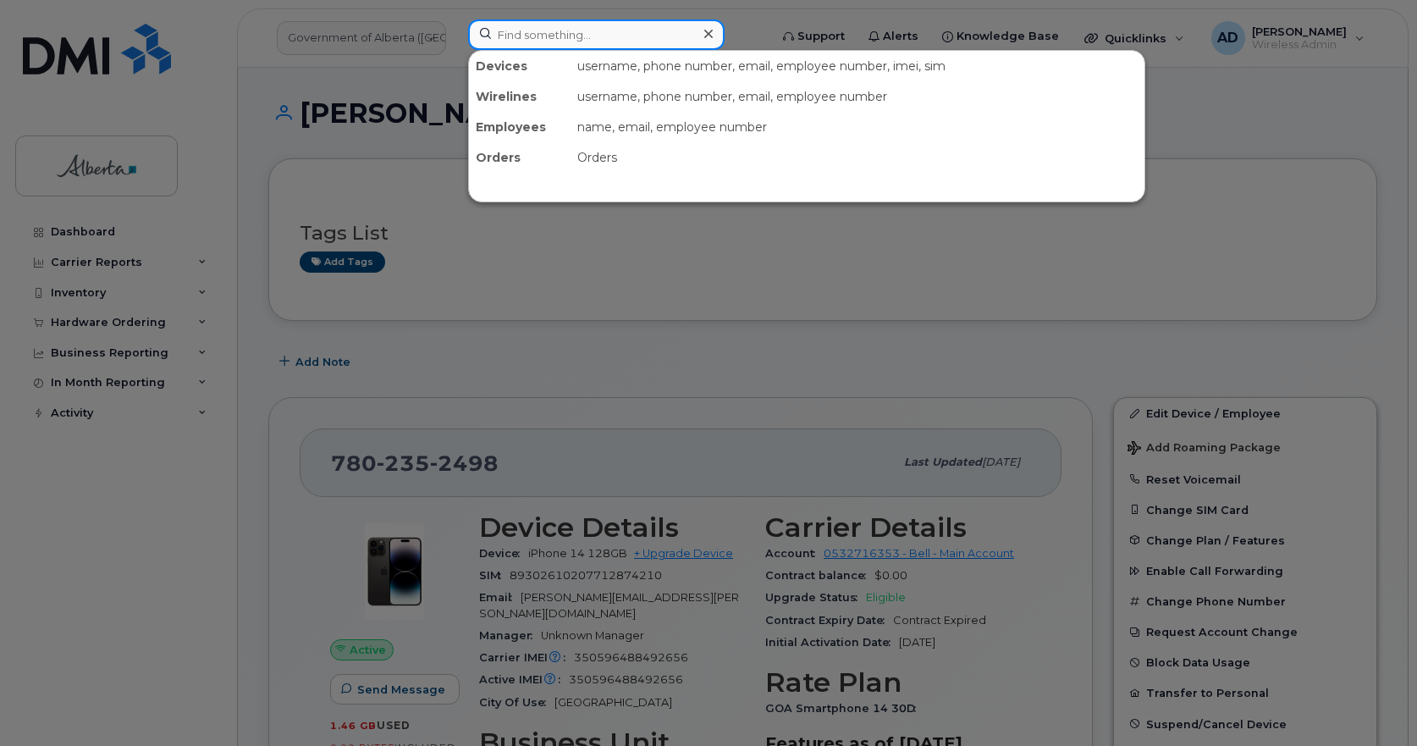
paste input "7802179043"
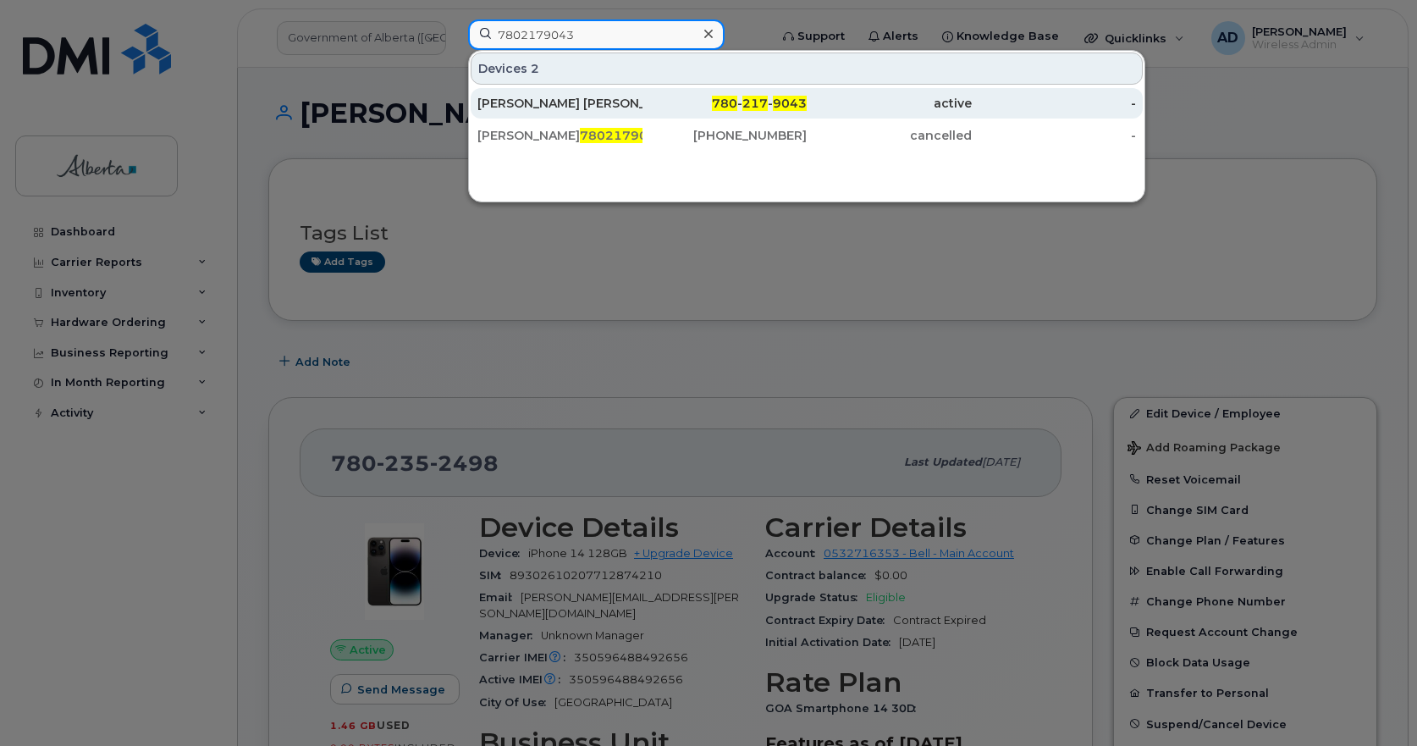
type input "7802179043"
click at [607, 104] on div "[PERSON_NAME] [PERSON_NAME]" at bounding box center [559, 103] width 165 height 17
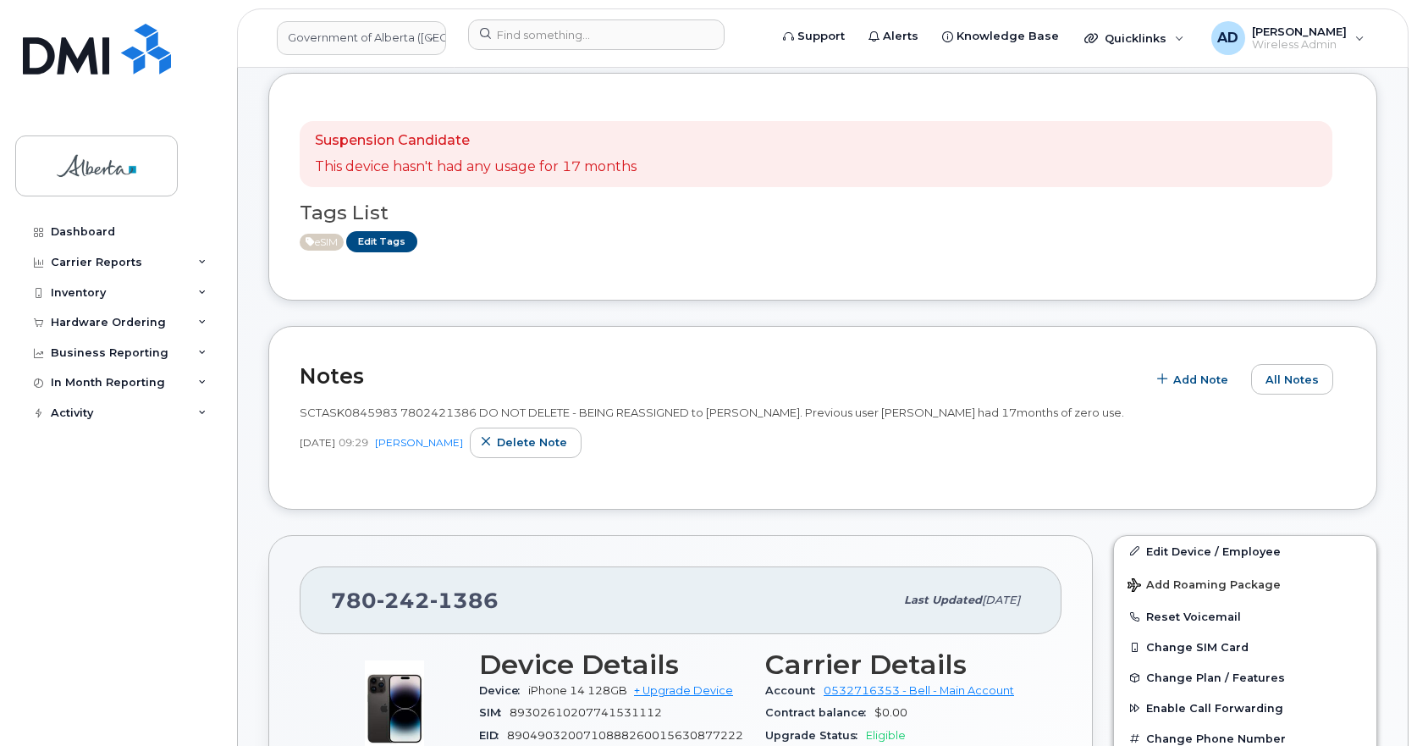
scroll to position [85, 0]
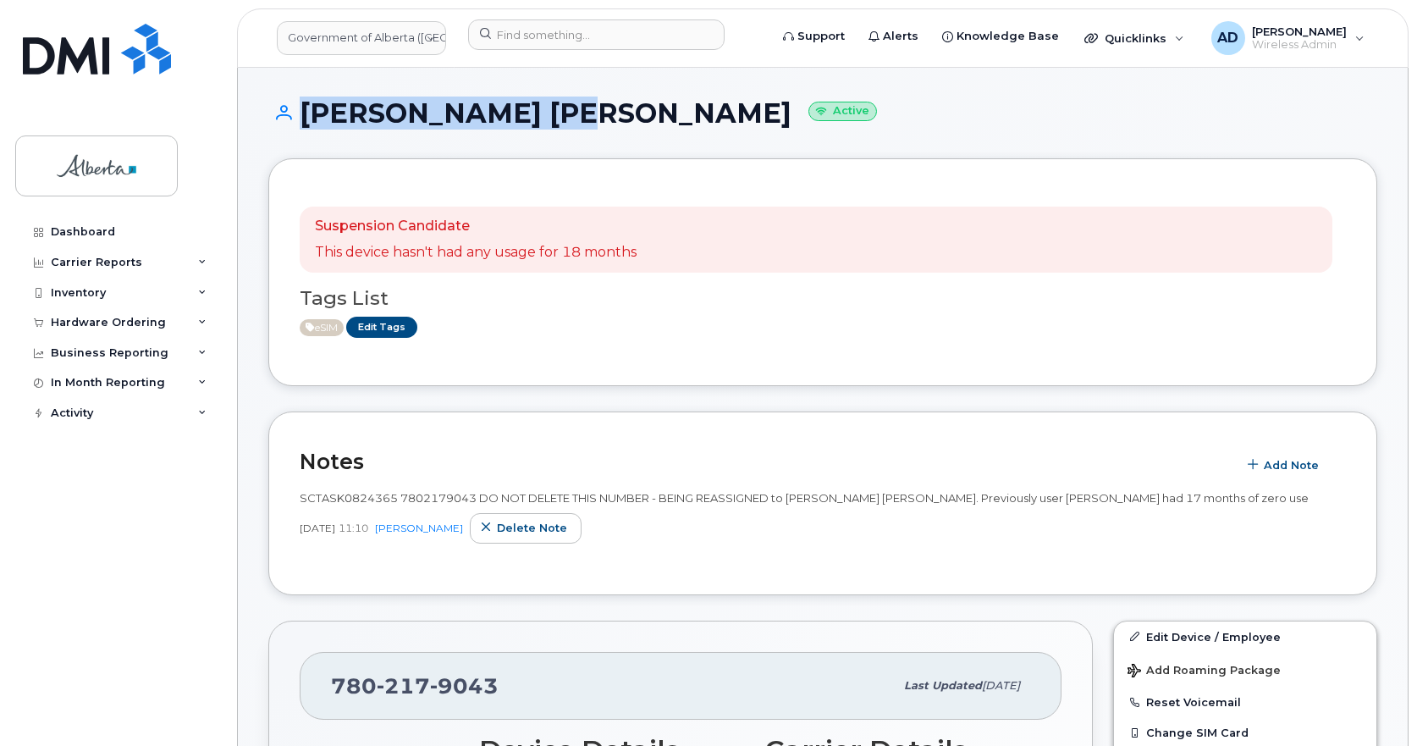
drag, startPoint x: 572, startPoint y: 115, endPoint x: 273, endPoint y: 119, distance: 298.8
click at [273, 119] on h1 "[PERSON_NAME] [PERSON_NAME] Active" at bounding box center [822, 113] width 1109 height 30
copy h1 "[PERSON_NAME]"
